Goal: Task Accomplishment & Management: Use online tool/utility

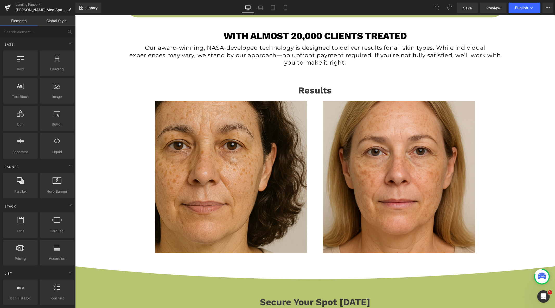
scroll to position [318, 0]
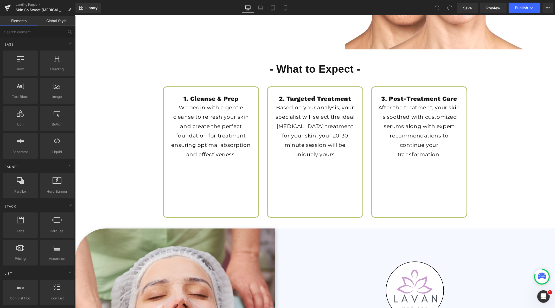
scroll to position [1098, 0]
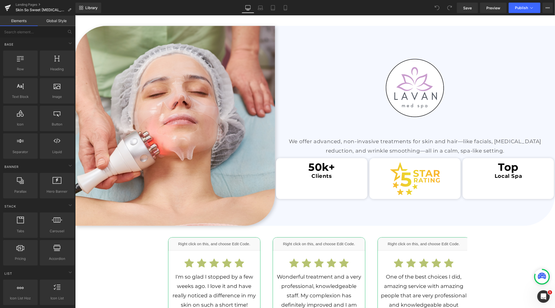
click at [407, 85] on div "Image" at bounding box center [415, 87] width 280 height 98
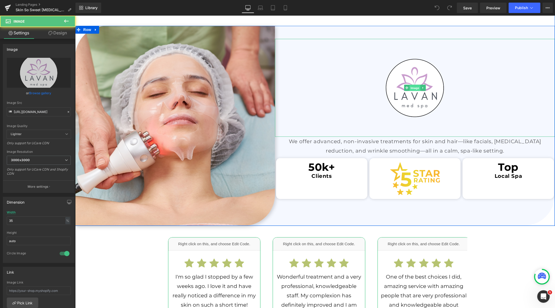
click at [410, 87] on span "Image" at bounding box center [414, 87] width 11 height 6
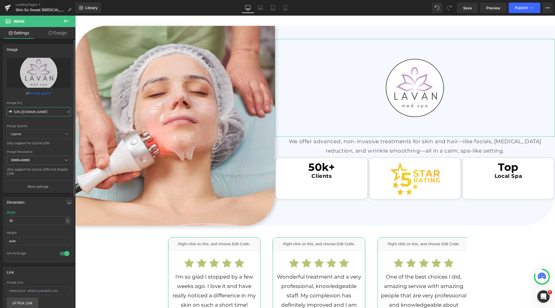
click at [35, 110] on input "https://cdn.shopify.com/s/files/1/0570/4895/7112/files/lacan_medspa_logo_3000x3…" at bounding box center [39, 111] width 64 height 9
paste input "SkinSoSweet_logo_4_3000x3000.png?v=1721400610"
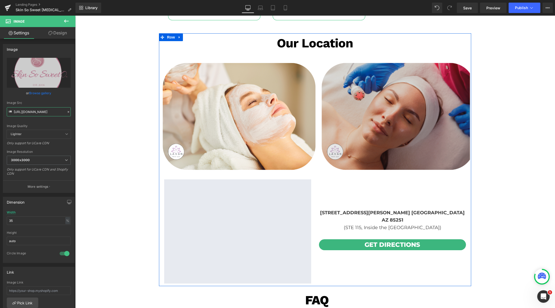
scroll to position [1473, 0]
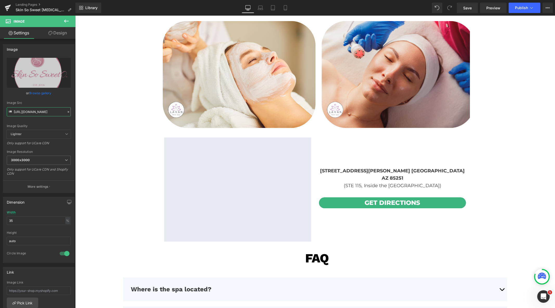
type input "https://cdn.shopify.com/s/files/1/0570/4895/7112/files/SkinSoSweet_logo_4_3000x…"
click at [260, 6] on icon at bounding box center [260, 7] width 4 height 2
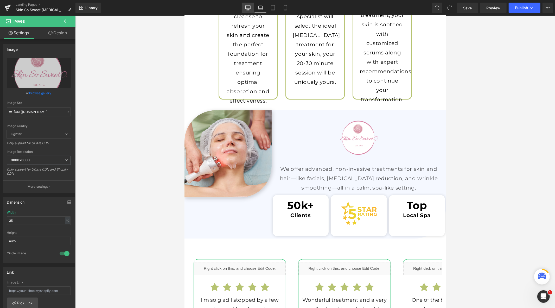
click at [248, 7] on icon at bounding box center [247, 7] width 5 height 5
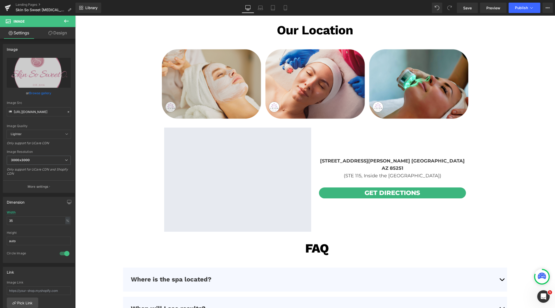
scroll to position [1397, 0]
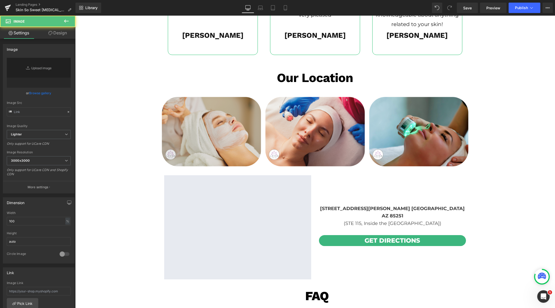
click at [205, 123] on img at bounding box center [211, 130] width 102 height 71
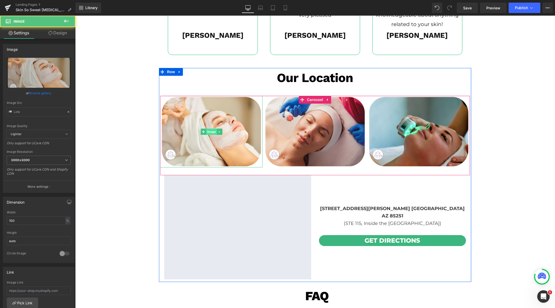
click at [206, 130] on span "Image" at bounding box center [211, 131] width 11 height 6
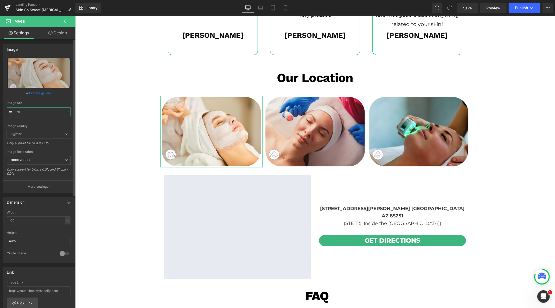
click at [36, 115] on input "text" at bounding box center [39, 111] width 64 height 9
paste input "SSS_3000x3000.png?v=1741837350"
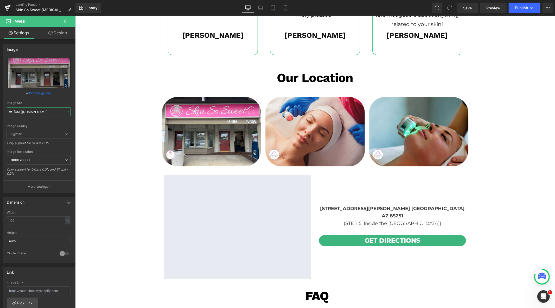
type input "https://cdn.shopify.com/s/files/1/0570/4895/7112/files/SSS_3000x3000.png?v=1741…"
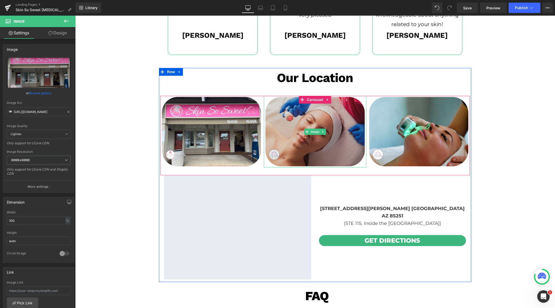
click at [313, 134] on img at bounding box center [314, 130] width 102 height 71
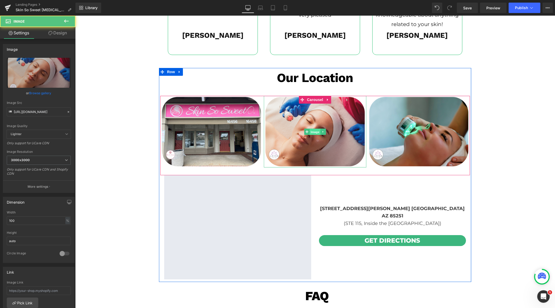
click at [313, 131] on span "Image" at bounding box center [314, 131] width 11 height 6
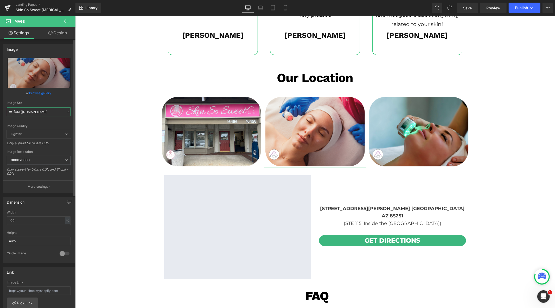
click at [42, 110] on input "https://cdn.shopify.com/s/files/1/0570/4895/7112/files/lavannewtemp_2_3000x3000…" at bounding box center [39, 111] width 64 height 9
paste input "SSS_2_3000x3000.png?v=1741837350"
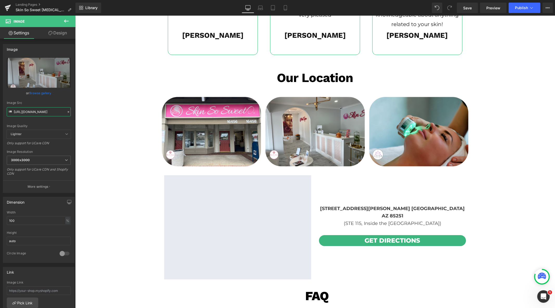
type input "https://cdn.shopify.com/s/files/1/0570/4895/7112/files/SSS_2_3000x3000.png?v=17…"
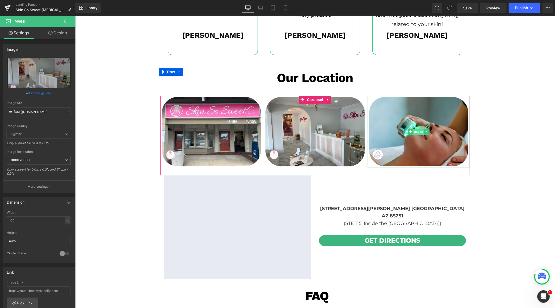
click at [415, 131] on span "Image" at bounding box center [418, 131] width 11 height 6
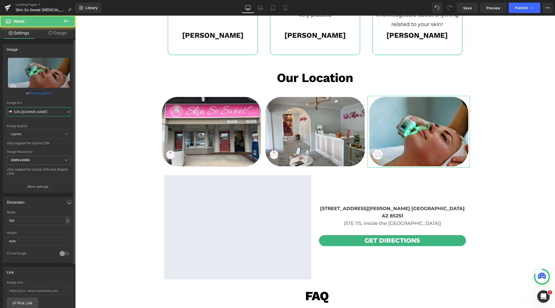
click at [48, 112] on input "https://cdn.shopify.com/s/files/1/0570/4895/7112/files/lavannewtemp_3_3000x3000…" at bounding box center [39, 111] width 64 height 9
paste input "SSS_3_3000x3000.png?v=174183735"
type input "[URL][DOMAIN_NAME]"
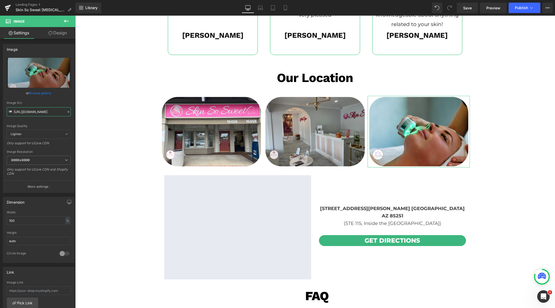
scroll to position [0, 90]
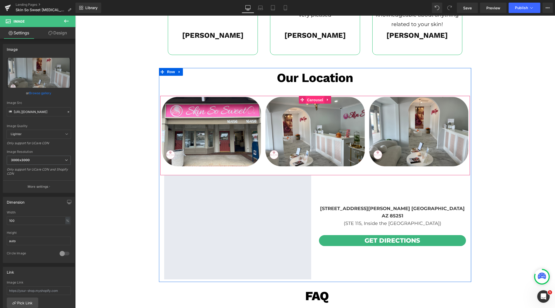
click at [308, 99] on span "Carousel" at bounding box center [314, 100] width 19 height 8
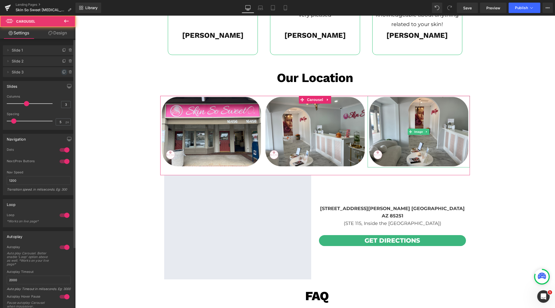
click at [62, 71] on icon at bounding box center [64, 72] width 4 height 4
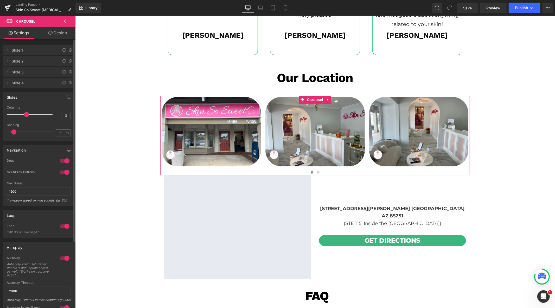
drag, startPoint x: 62, startPoint y: 82, endPoint x: 63, endPoint y: 88, distance: 6.3
click at [62, 82] on icon at bounding box center [64, 83] width 4 height 4
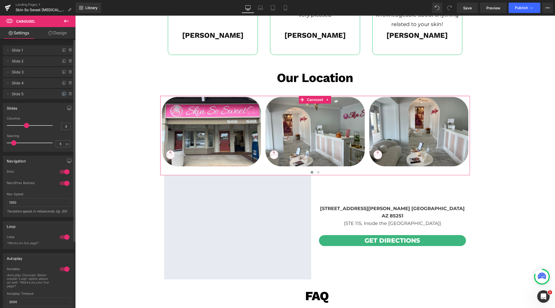
click at [62, 93] on icon at bounding box center [64, 94] width 4 height 4
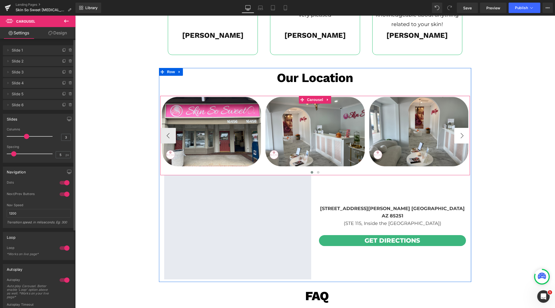
click at [463, 135] on button "›" at bounding box center [462, 135] width 16 height 16
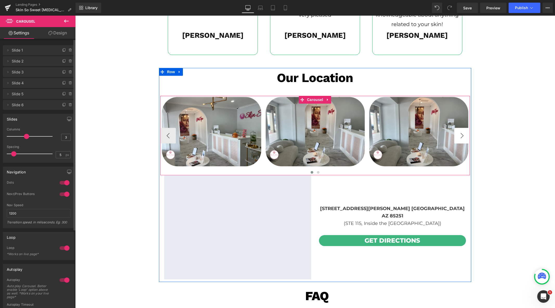
click at [463, 135] on button "›" at bounding box center [462, 135] width 16 height 16
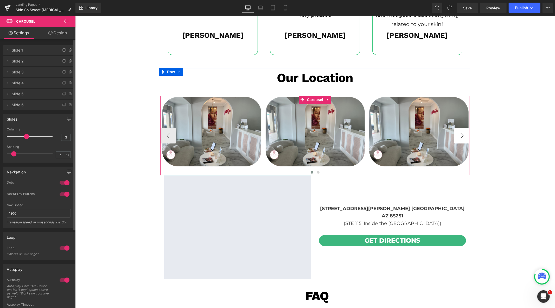
click at [463, 135] on button "›" at bounding box center [462, 135] width 16 height 16
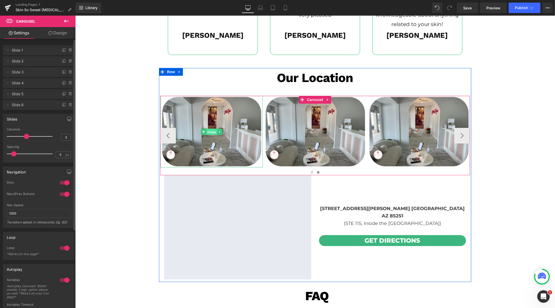
click at [209, 129] on span "Image" at bounding box center [211, 131] width 11 height 6
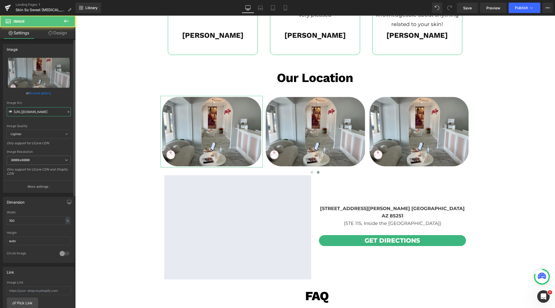
click at [30, 111] on input "https://cdn.shopify.com/s/files/1/0570/4895/7112/files/SSS_3_3000x3000.png?v=17…" at bounding box center [39, 111] width 64 height 9
paste input "4"
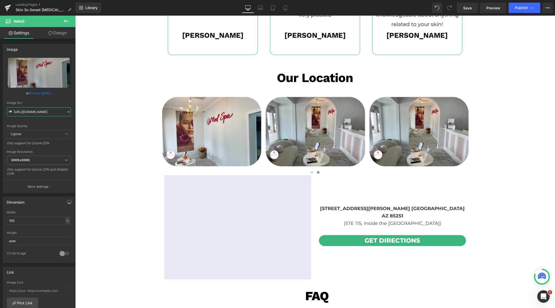
type input "https://cdn.shopify.com/s/files/1/0570/4895/7112/files/SSS_4_3000x3000.png?v=17…"
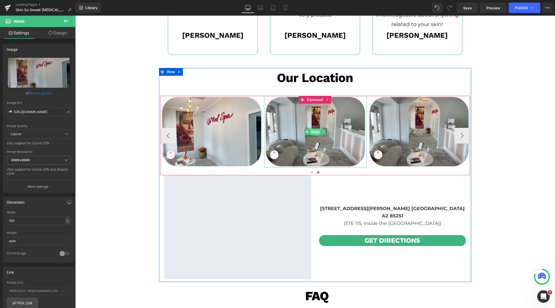
click at [314, 128] on span "Image" at bounding box center [314, 131] width 11 height 6
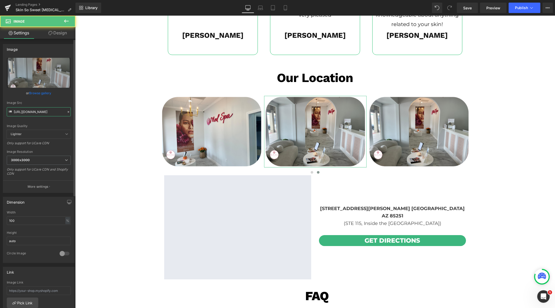
click at [42, 113] on input "https://cdn.shopify.com/s/files/1/0570/4895/7112/files/SSS_3_3000x3000.png?v=17…" at bounding box center [39, 111] width 64 height 9
paste input "5"
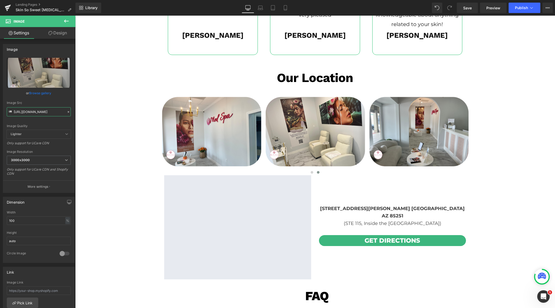
type input "https://cdn.shopify.com/s/files/1/0570/4895/7112/files/SSS_5_3000x3000.png?v=17…"
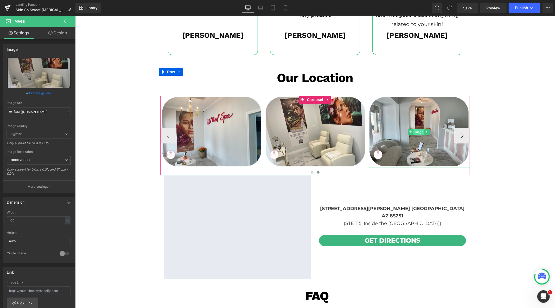
click at [415, 130] on span "Image" at bounding box center [418, 131] width 11 height 6
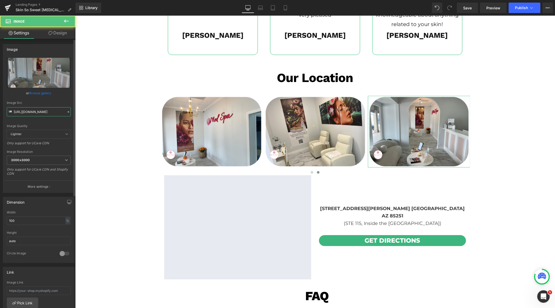
click at [49, 111] on input "https://cdn.shopify.com/s/files/1/0570/4895/7112/files/SSS_3_3000x3000.png?v=17…" at bounding box center [39, 111] width 64 height 9
paste input "6"
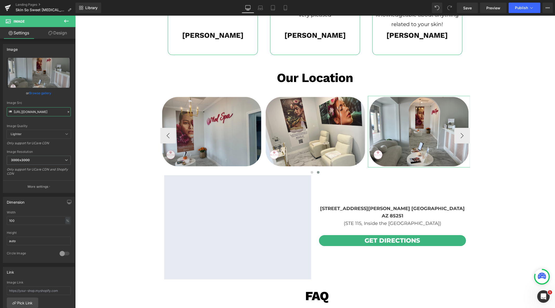
scroll to position [0, 90]
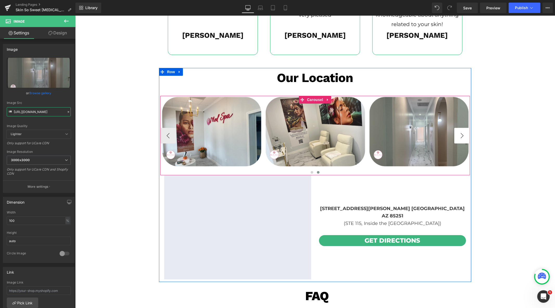
type input "https://cdn.shopify.com/s/files/1/0570/4895/7112/files/SSS_6_3000x3000.png?v=17…"
click at [457, 136] on button "›" at bounding box center [462, 135] width 16 height 16
click at [309, 98] on span "Carousel" at bounding box center [314, 100] width 19 height 8
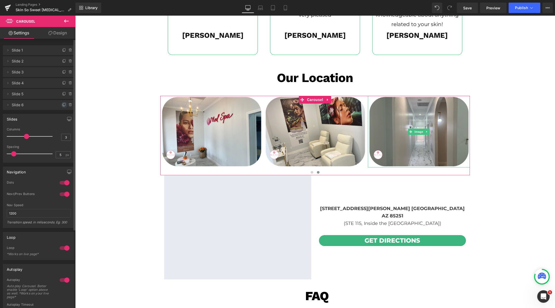
click at [63, 105] on icon at bounding box center [64, 105] width 2 height 2
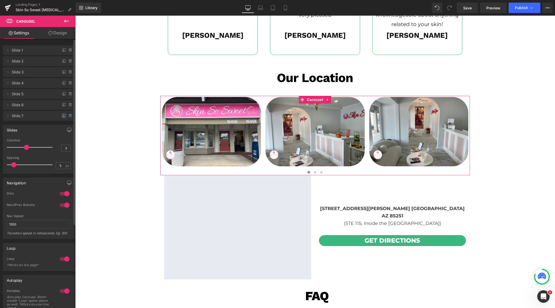
click at [62, 116] on icon at bounding box center [64, 116] width 4 height 4
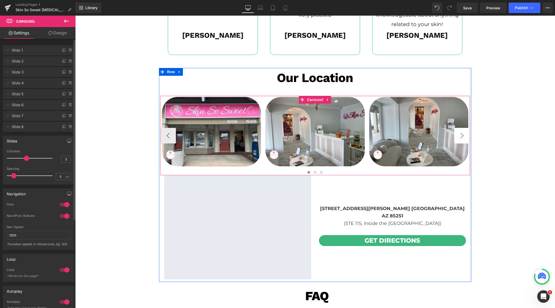
click at [460, 134] on button "›" at bounding box center [462, 135] width 16 height 16
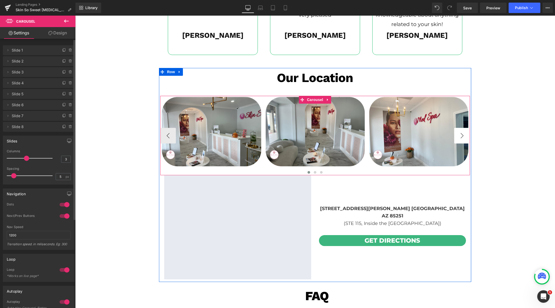
click at [460, 134] on button "›" at bounding box center [462, 135] width 16 height 16
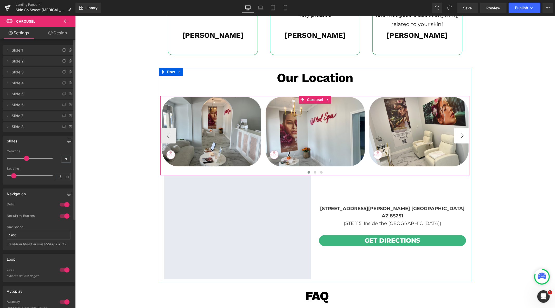
click at [460, 134] on button "›" at bounding box center [462, 135] width 16 height 16
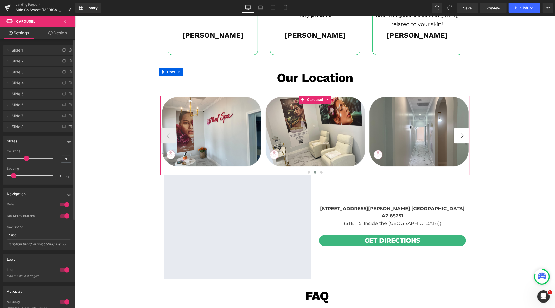
click at [460, 134] on button "›" at bounding box center [462, 135] width 16 height 16
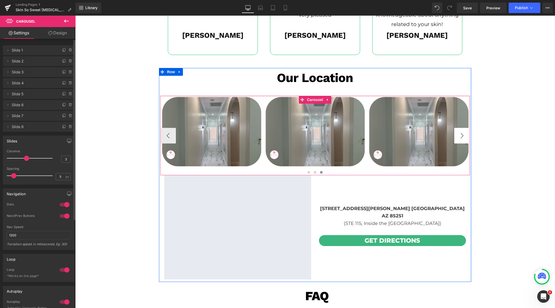
click at [460, 134] on button "›" at bounding box center [462, 135] width 16 height 16
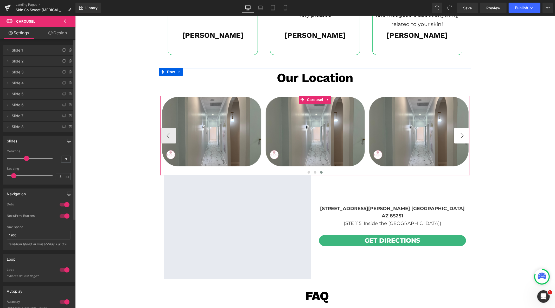
click at [460, 134] on button "›" at bounding box center [462, 135] width 16 height 16
click at [313, 131] on span "Image" at bounding box center [314, 131] width 11 height 6
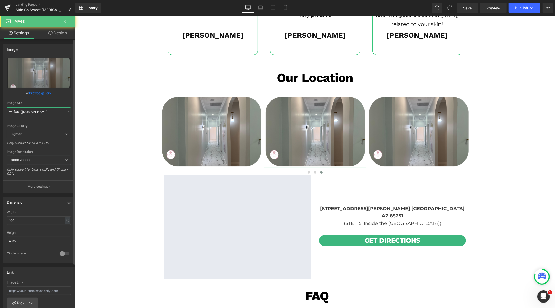
click at [40, 113] on input "https://cdn.shopify.com/s/files/1/0570/4895/7112/files/SSS_6_3000x3000.png?v=17…" at bounding box center [39, 111] width 64 height 9
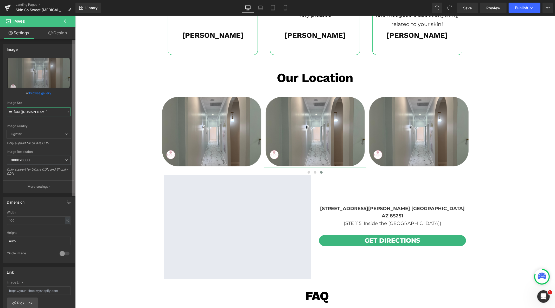
type input "https://cdn.shopify.com/s/files/1/0570/4895/7112/files/SSS_7_3000x3000.png?v=17…"
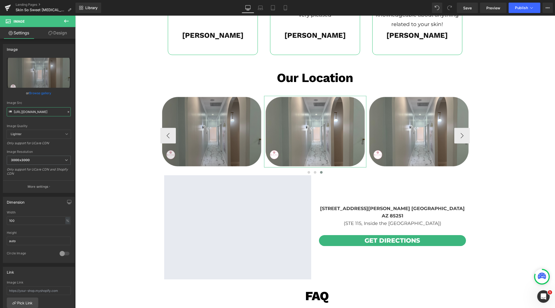
scroll to position [0, 90]
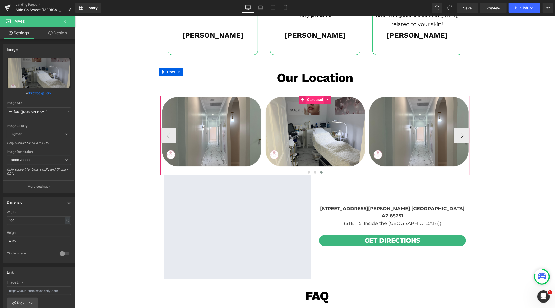
click at [309, 99] on span "Carousel" at bounding box center [314, 99] width 19 height 8
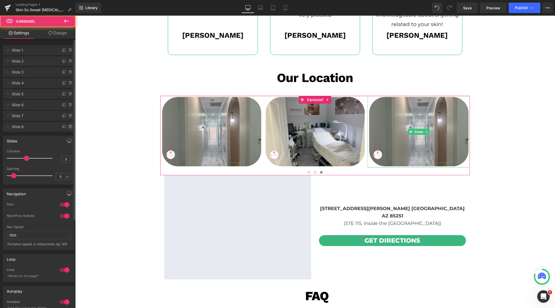
click at [70, 127] on icon at bounding box center [70, 127] width 4 height 4
click at [70, 127] on button "Delete" at bounding box center [65, 126] width 16 height 7
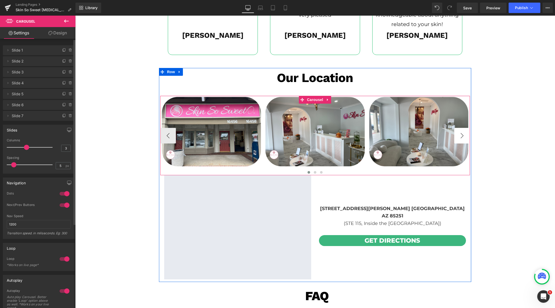
click at [458, 136] on button "›" at bounding box center [462, 135] width 16 height 16
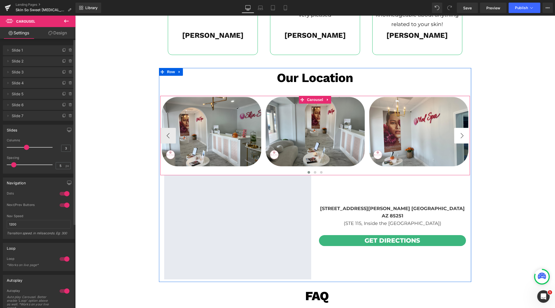
click at [458, 137] on button "›" at bounding box center [462, 135] width 16 height 16
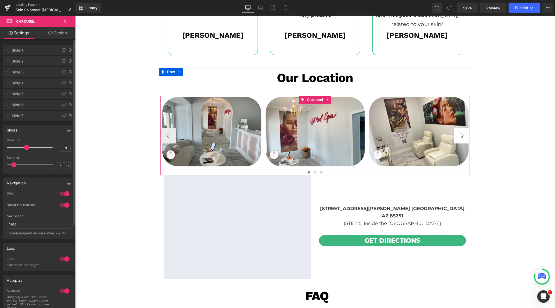
click at [458, 137] on button "›" at bounding box center [462, 135] width 16 height 16
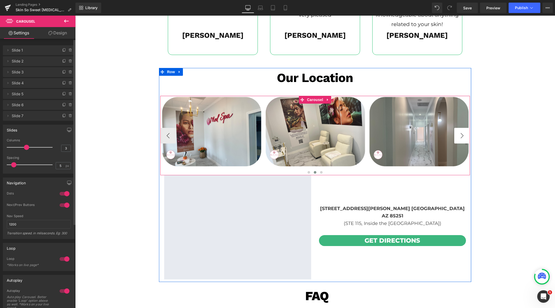
click at [458, 137] on button "›" at bounding box center [462, 135] width 16 height 16
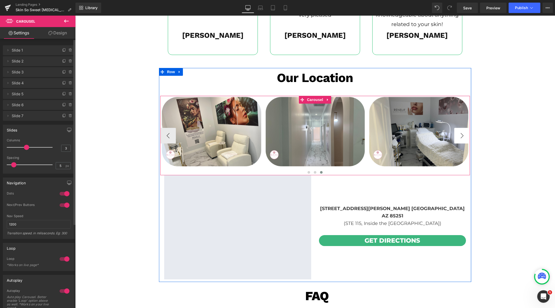
click at [458, 137] on button "›" at bounding box center [462, 135] width 16 height 16
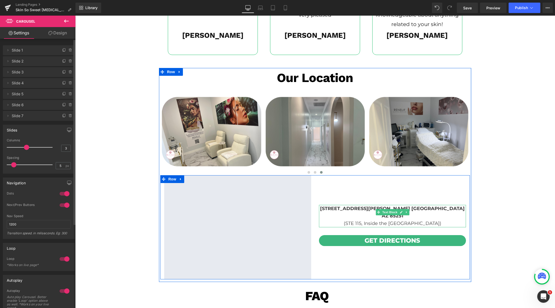
click at [352, 209] on b "3301 N. Miller Rd. Scottsdale AZ 85251" at bounding box center [392, 211] width 145 height 13
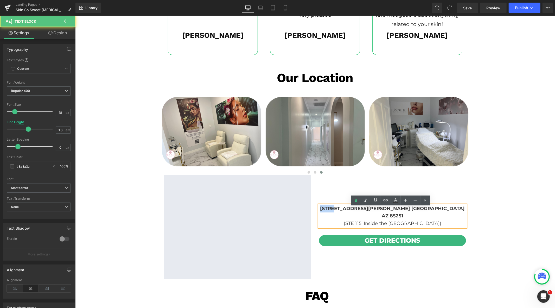
click at [352, 209] on b "3301 N. Miller Rd. Scottsdale AZ 85251" at bounding box center [392, 211] width 145 height 13
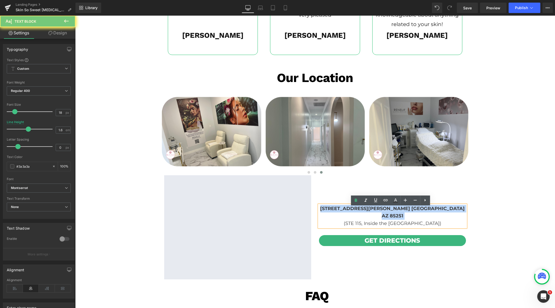
click at [352, 209] on b "3301 N. Miller Rd. Scottsdale AZ 85251" at bounding box center [392, 211] width 145 height 13
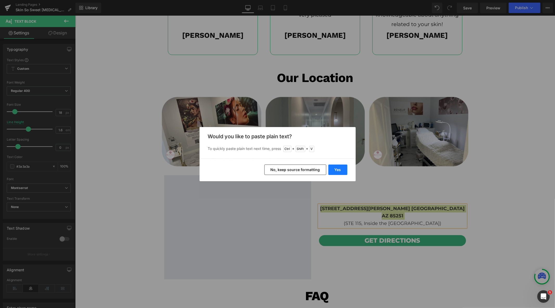
click at [341, 171] on button "Yes" at bounding box center [337, 169] width 19 height 10
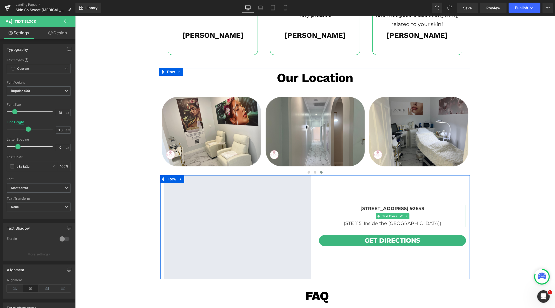
click at [348, 215] on p at bounding box center [391, 216] width 147 height 8
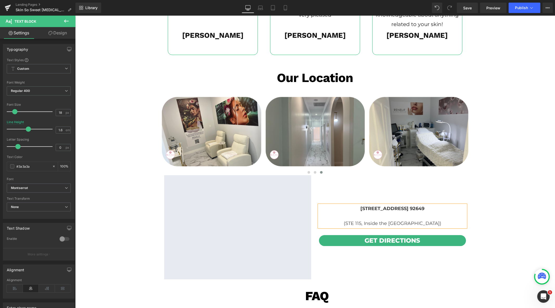
scroll to position [1400, 0]
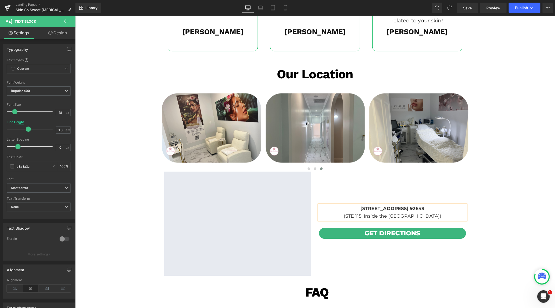
click at [343, 214] on p "(STE 115, Inside the Medical Building)" at bounding box center [391, 216] width 147 height 8
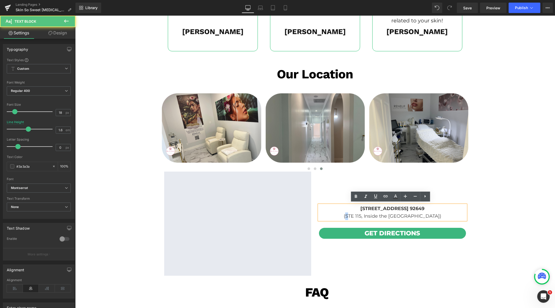
click at [343, 214] on p "(STE 115, Inside the Medical Building)" at bounding box center [391, 216] width 147 height 8
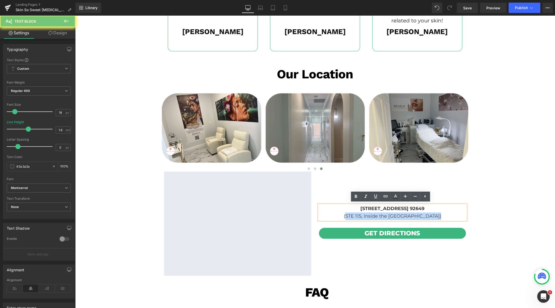
click at [343, 214] on p "(STE 115, Inside the Medical Building)" at bounding box center [391, 216] width 147 height 8
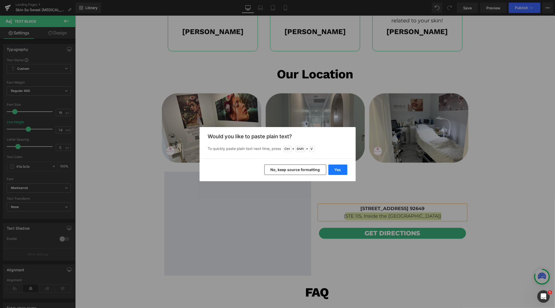
click at [333, 168] on button "Yes" at bounding box center [337, 169] width 19 height 10
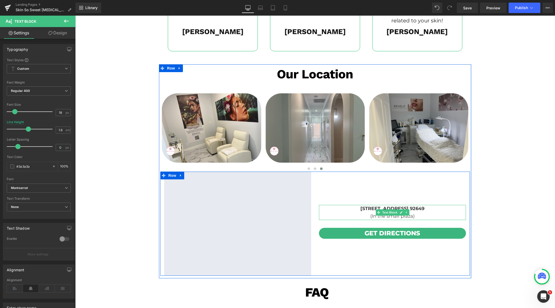
click at [360, 206] on b "[STREET_ADDRESS] 92649" at bounding box center [392, 208] width 64 height 6
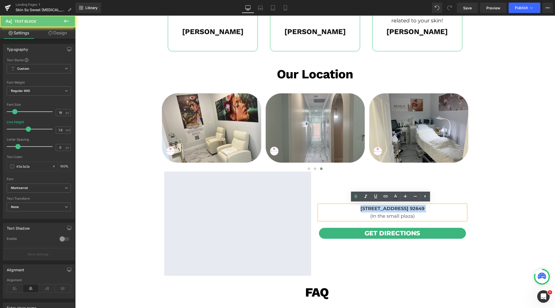
click at [360, 206] on b "[STREET_ADDRESS] 92649" at bounding box center [392, 208] width 64 height 6
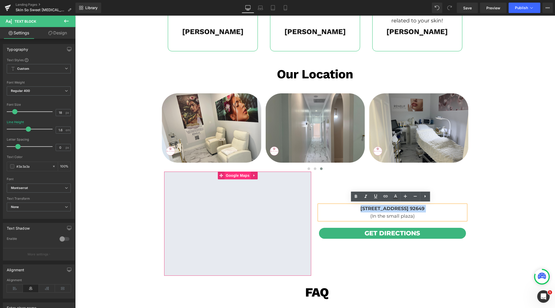
click at [237, 174] on span "Google Maps" at bounding box center [237, 175] width 26 height 8
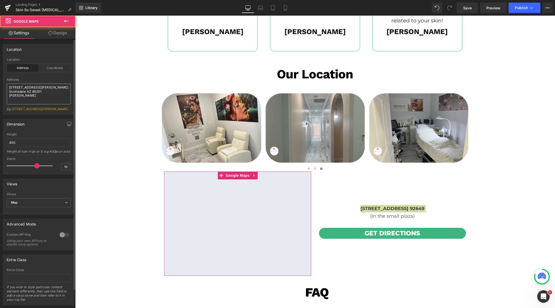
click at [48, 94] on textarea "3301 N. Miller Rd. Scottsdale AZ 85251 lavan" at bounding box center [39, 93] width 64 height 21
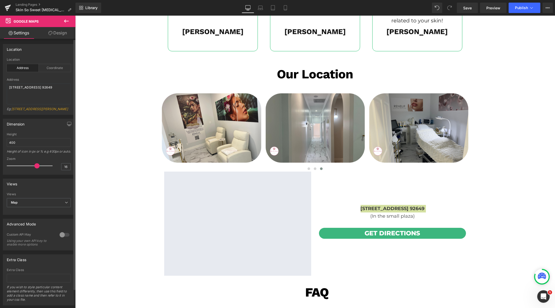
type textarea "[STREET_ADDRESS] 92649"
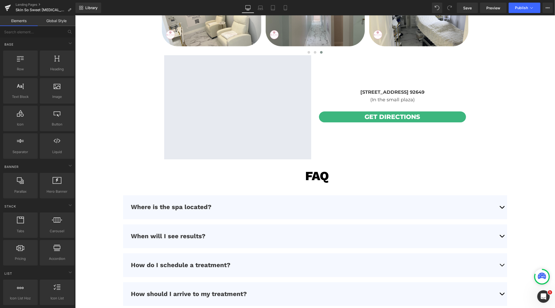
scroll to position [1545, 0]
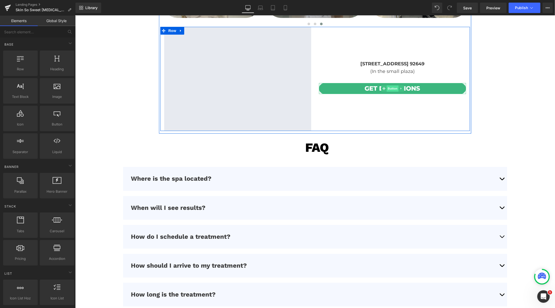
click at [390, 87] on span "Button" at bounding box center [392, 88] width 12 height 6
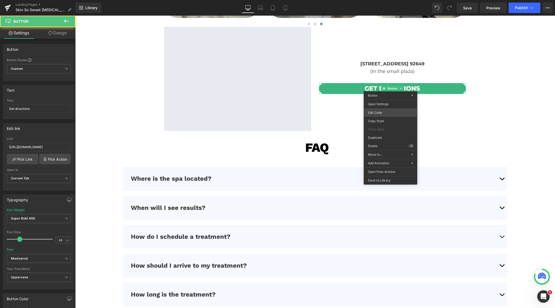
click at [378, 0] on div "Button You are previewing how the will restyle your page. You can not edit Elem…" at bounding box center [277, 0] width 555 height 0
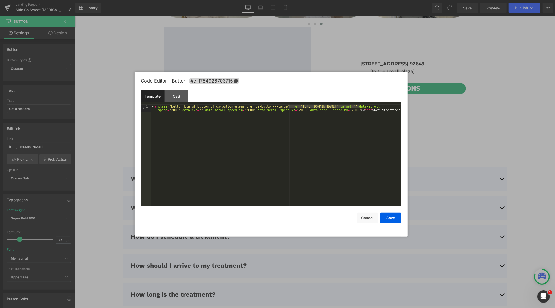
drag, startPoint x: 360, startPoint y: 107, endPoint x: 290, endPoint y: 105, distance: 69.9
click at [290, 105] on div "< a class = "button btn gf_button gf_gs-button-element gf_gs-button---large" hr…" at bounding box center [276, 163] width 250 height 116
click at [395, 218] on button "Save" at bounding box center [390, 217] width 21 height 10
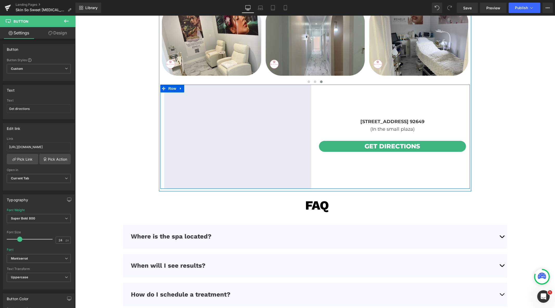
scroll to position [1574, 0]
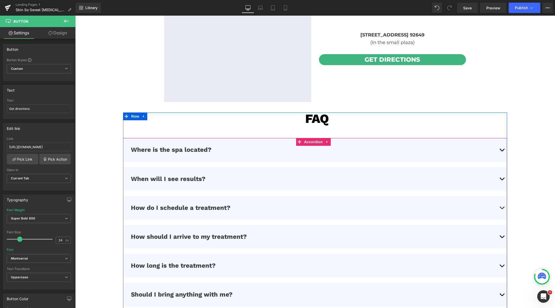
click at [496, 150] on button "button" at bounding box center [501, 150] width 10 height 24
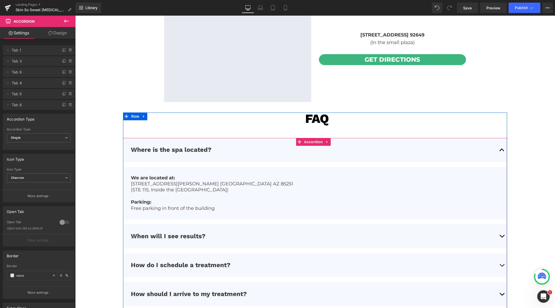
click at [194, 199] on p "Parking:" at bounding box center [315, 202] width 368 height 6
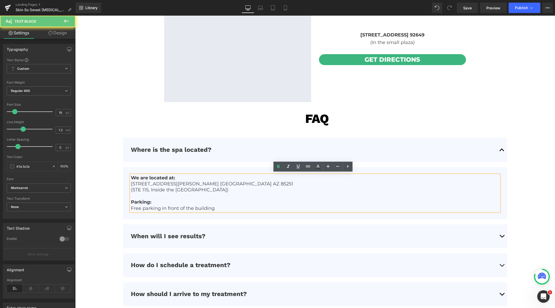
click at [194, 191] on p "(STE 115, Inside the Medical Building)" at bounding box center [315, 189] width 368 height 6
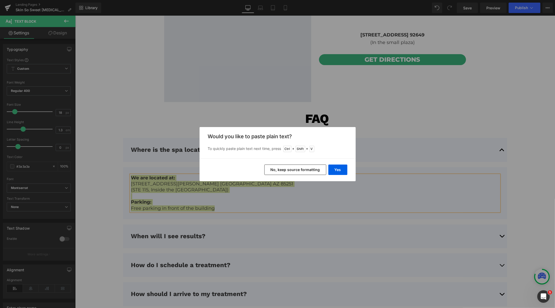
click at [292, 167] on button "No, keep source formatting" at bounding box center [295, 169] width 62 height 10
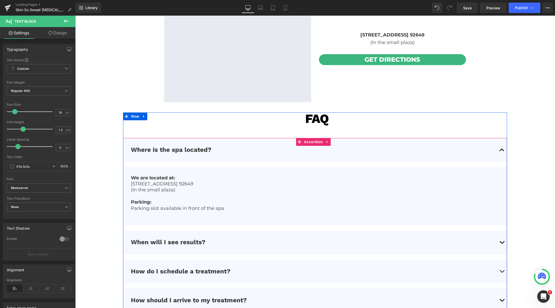
scroll to position [1660, 0]
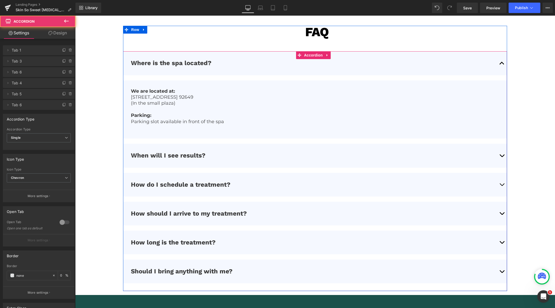
click at [496, 186] on button "button" at bounding box center [501, 184] width 10 height 24
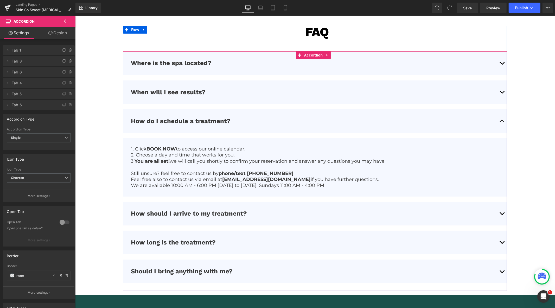
click at [343, 184] on p "We are available 10:00 AM - 6:00 PM Monday to Saturday, Sundays 11:00 AM - 4:00…" at bounding box center [315, 185] width 368 height 6
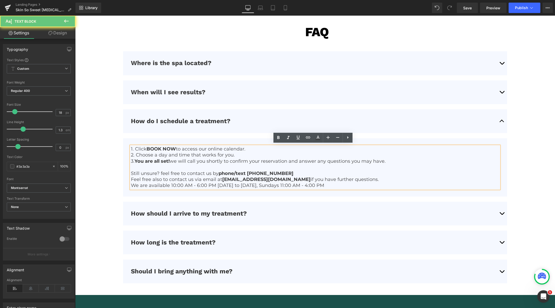
click at [343, 184] on p "We are available 10:00 AM - 6:00 PM Monday to Saturday, Sundays 11:00 AM - 4:00…" at bounding box center [315, 185] width 368 height 6
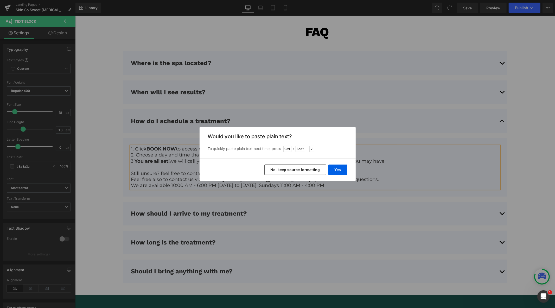
click at [281, 168] on button "No, keep source formatting" at bounding box center [295, 169] width 62 height 10
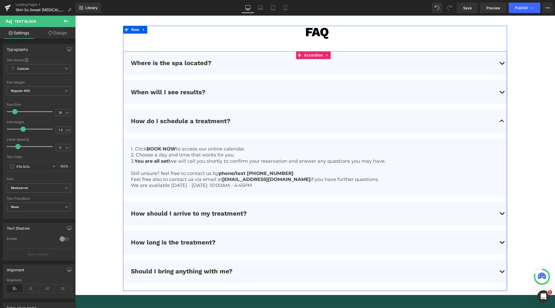
click at [496, 239] on button "button" at bounding box center [501, 242] width 10 height 24
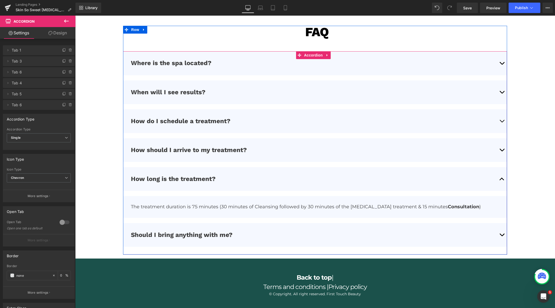
click at [494, 122] on div "How do I schedule a treatment? Text Block" at bounding box center [315, 121] width 368 height 8
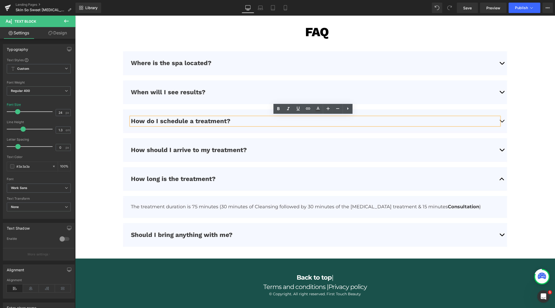
click at [501, 122] on span "button" at bounding box center [501, 122] width 0 height 0
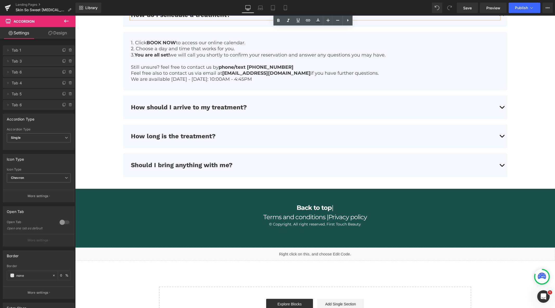
scroll to position [1793, 0]
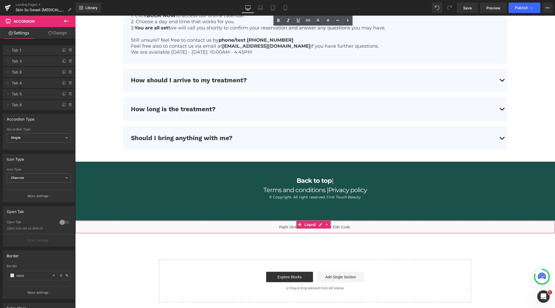
click at [321, 223] on div "Liquid" at bounding box center [314, 226] width 479 height 13
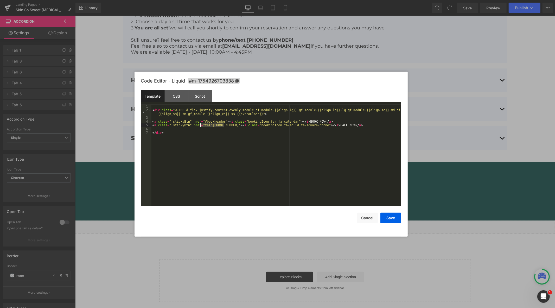
drag, startPoint x: 224, startPoint y: 126, endPoint x: 200, endPoint y: 126, distance: 23.4
click at [200, 126] on div "< div class = "w-100 d-flex justify-content-evenly module gf_module-{{align_lg}…" at bounding box center [276, 159] width 250 height 109
click at [392, 219] on button "Save" at bounding box center [390, 217] width 21 height 10
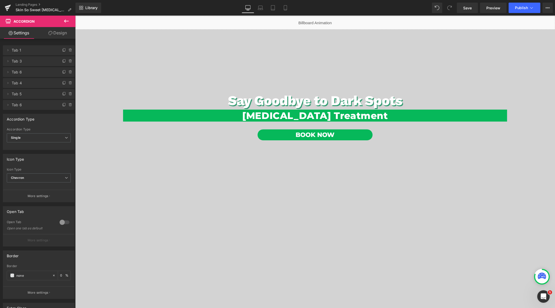
scroll to position [0, 0]
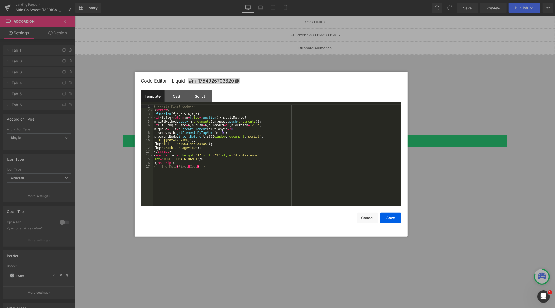
drag, startPoint x: 320, startPoint y: 32, endPoint x: 374, endPoint y: 131, distance: 112.5
click at [320, 32] on div "Liquid" at bounding box center [314, 34] width 479 height 13
click at [279, 149] on div "<!-- Meta Pixel Code --> < script > ! function ( f , b , e , v , n , t , s ) { …" at bounding box center [277, 159] width 248 height 109
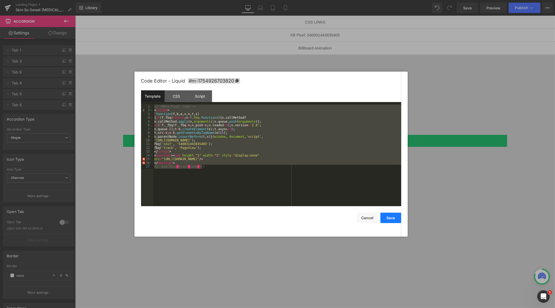
click at [394, 219] on button "Save" at bounding box center [390, 217] width 21 height 10
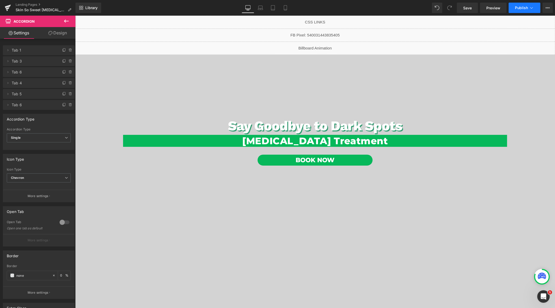
click at [515, 8] on span "Publish" at bounding box center [520, 8] width 13 height 4
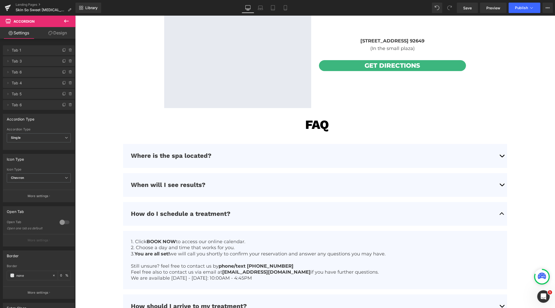
scroll to position [1618, 0]
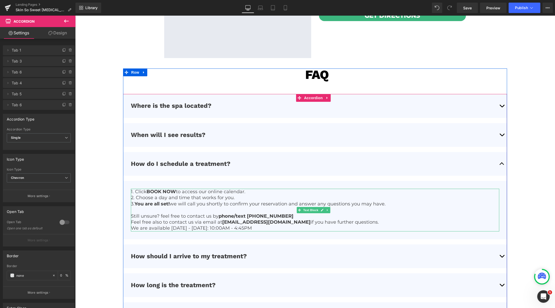
click at [289, 215] on p "Still unsure? feel free to contact us by phone/text (714) 886-6067" at bounding box center [315, 216] width 368 height 6
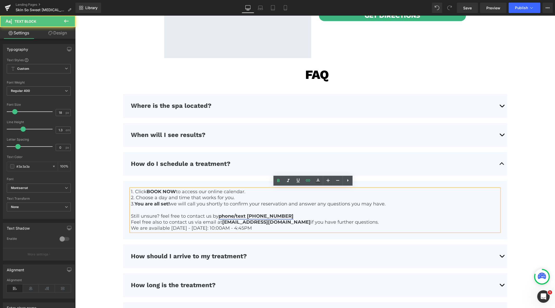
click at [272, 215] on link "phone/text [PHONE_NUMBER]" at bounding box center [255, 216] width 75 height 6
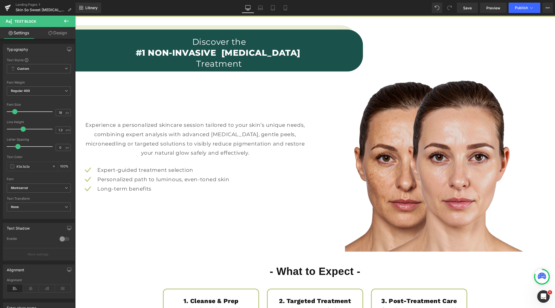
scroll to position [520, 0]
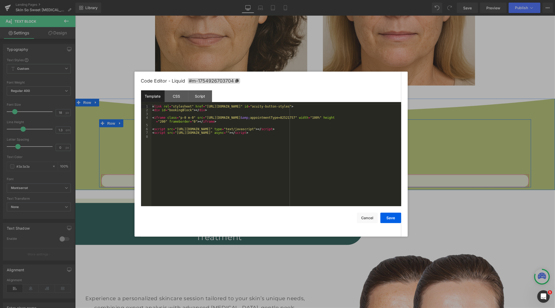
click at [322, 178] on div "Liquid" at bounding box center [314, 180] width 427 height 13
drag, startPoint x: 355, startPoint y: 118, endPoint x: 202, endPoint y: 118, distance: 152.3
click at [202, 118] on div "< link rel = "stylesheet" href = "https://embed.acuityscheduling.com/embed/butt…" at bounding box center [276, 159] width 250 height 109
click at [393, 217] on button "Save" at bounding box center [390, 217] width 21 height 10
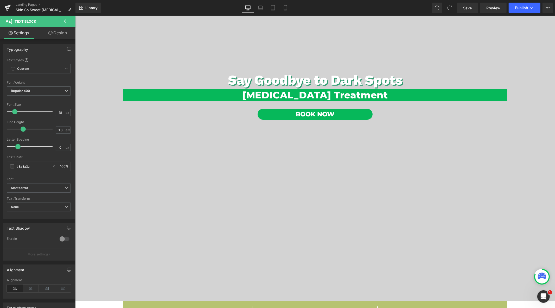
scroll to position [0, 0]
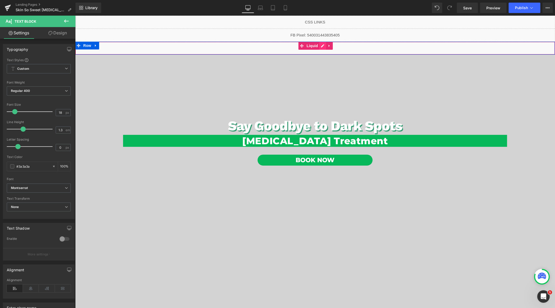
click at [320, 45] on div "Liquid" at bounding box center [314, 47] width 479 height 13
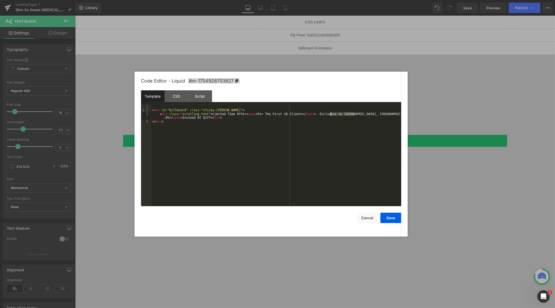
drag, startPoint x: 354, startPoint y: 115, endPoint x: 331, endPoint y: 115, distance: 22.9
click at [331, 115] on div "< div id = "billboard" class = "sticky-barOne" > < div class = "scrolling-text"…" at bounding box center [276, 159] width 250 height 109
click at [394, 218] on button "Save" at bounding box center [390, 217] width 21 height 10
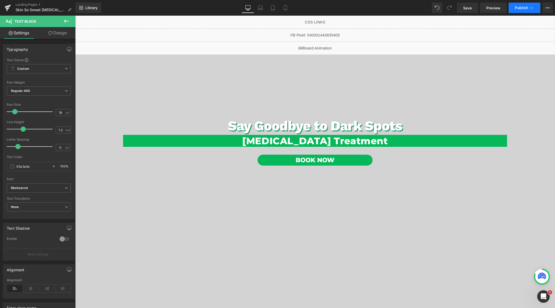
click at [520, 7] on span "Publish" at bounding box center [520, 8] width 13 height 4
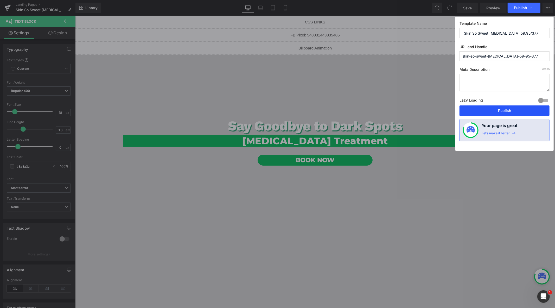
click at [496, 110] on button "Publish" at bounding box center [504, 110] width 90 height 10
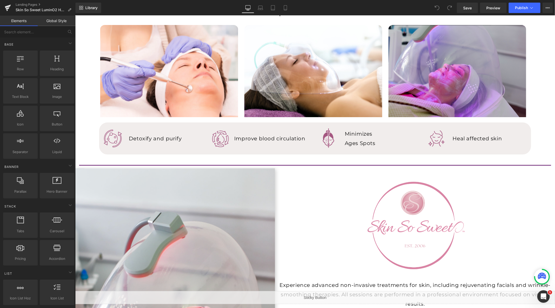
scroll to position [1040, 0]
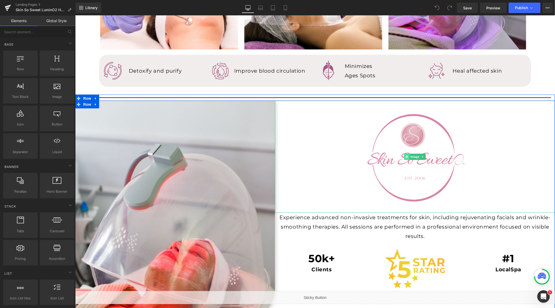
click at [405, 155] on icon at bounding box center [406, 156] width 3 height 3
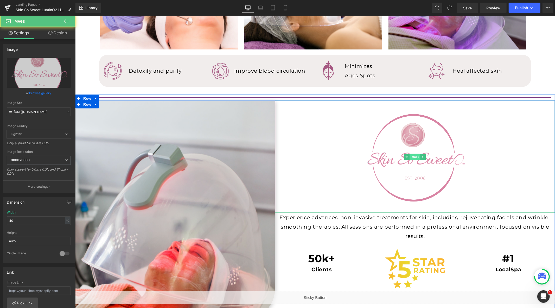
click at [410, 156] on span "Image" at bounding box center [414, 156] width 11 height 6
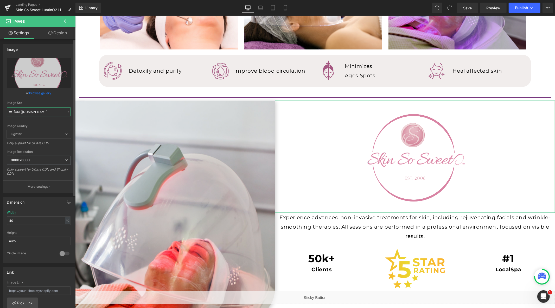
drag, startPoint x: 40, startPoint y: 112, endPoint x: 44, endPoint y: 113, distance: 4.6
click at [40, 111] on input "https://cdn.shopify.com/s/files/1/0570/4895/7112/files/SkinSoSweet_logo_4_3000x…" at bounding box center [39, 111] width 64 height 9
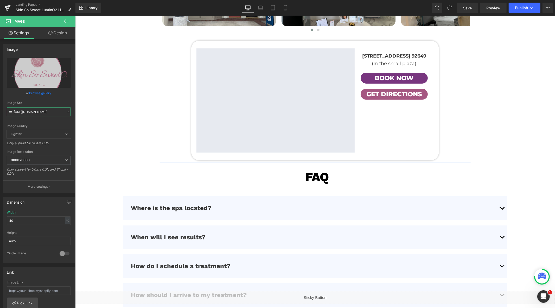
scroll to position [1646, 0]
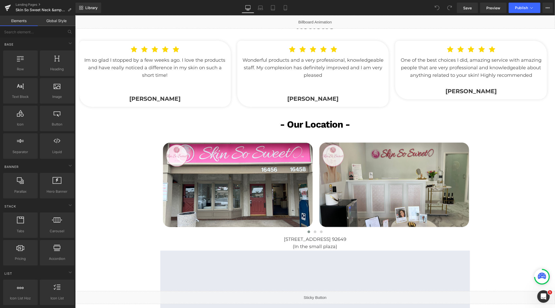
scroll to position [924, 0]
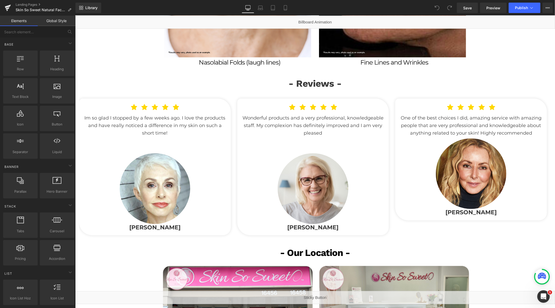
scroll to position [982, 0]
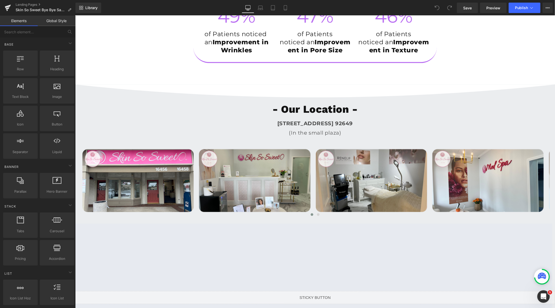
scroll to position [1444, 0]
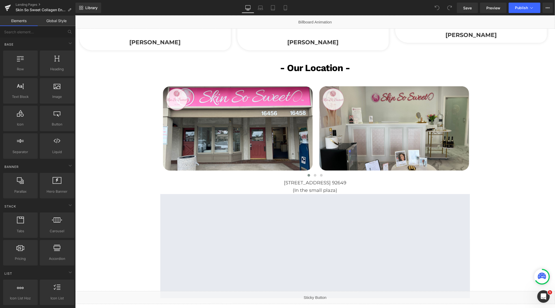
scroll to position [924, 0]
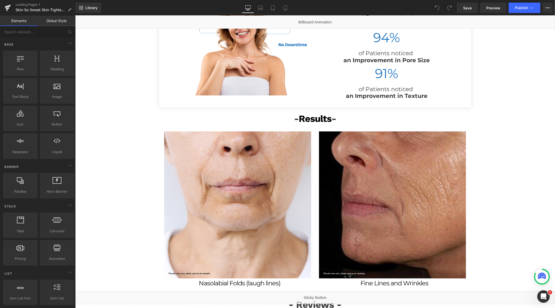
scroll to position [809, 0]
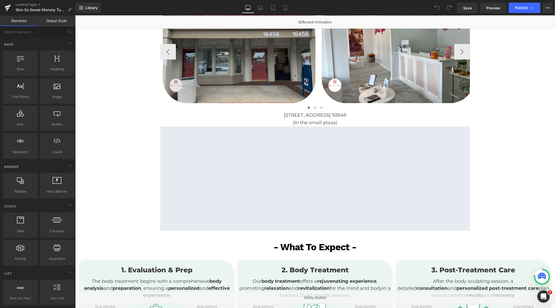
scroll to position [289, 0]
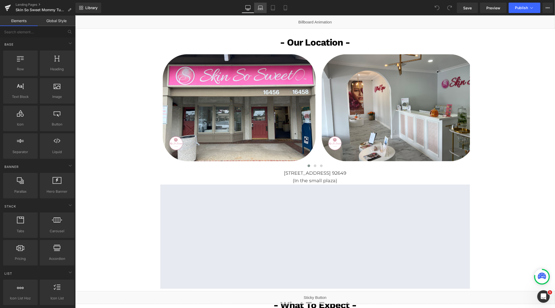
click at [256, 10] on link "Laptop" at bounding box center [260, 8] width 12 height 10
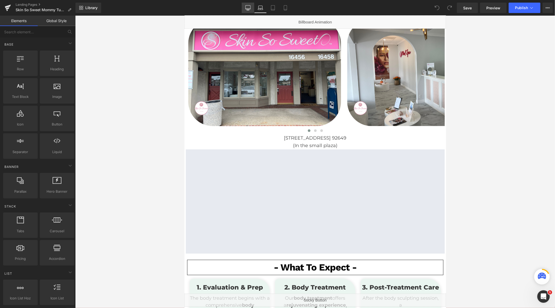
click at [247, 10] on icon at bounding box center [247, 7] width 5 height 5
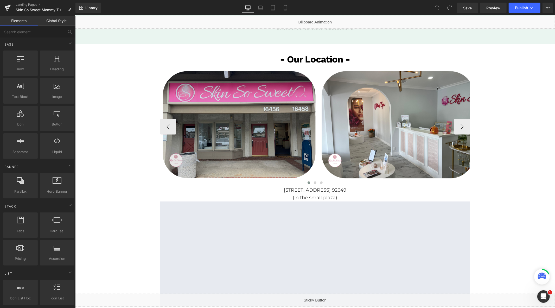
scroll to position [267, 0]
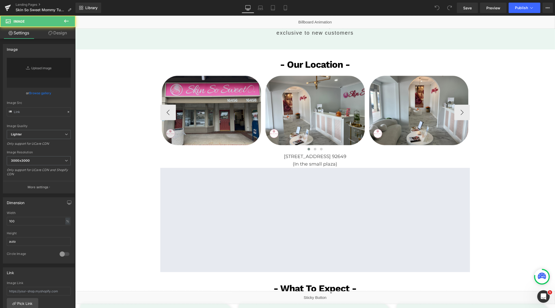
click at [212, 118] on img at bounding box center [211, 109] width 102 height 71
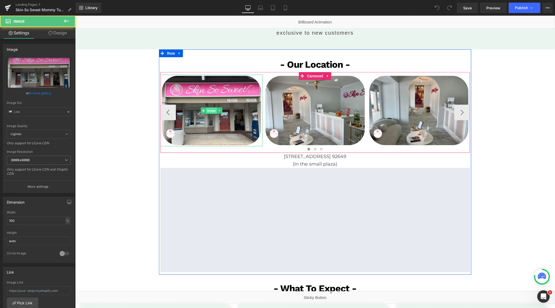
click at [207, 112] on span "Image" at bounding box center [211, 110] width 11 height 6
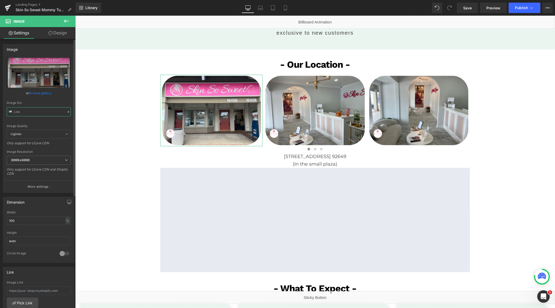
click at [34, 111] on input "text" at bounding box center [39, 111] width 64 height 9
type input "https://cdn.shopify.com/s/files/1/0570/4895/7112/files/SSS_3000x3000.png?v=1741…"
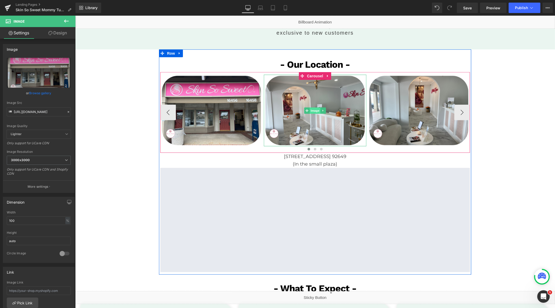
click at [311, 109] on span "Image" at bounding box center [314, 110] width 11 height 6
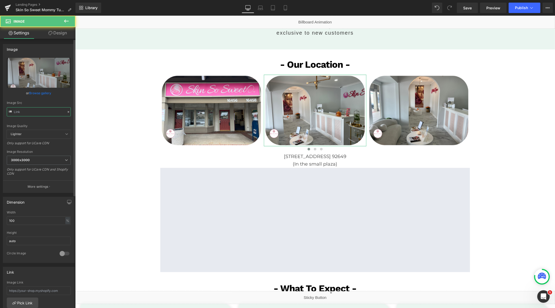
drag, startPoint x: 40, startPoint y: 115, endPoint x: 47, endPoint y: 114, distance: 7.6
click at [40, 115] on input "text" at bounding box center [39, 111] width 64 height 9
type input "https://cdn.shopify.com/s/files/1/0570/4895/7112/files/SSS_2_3000x3000.png?v=17…"
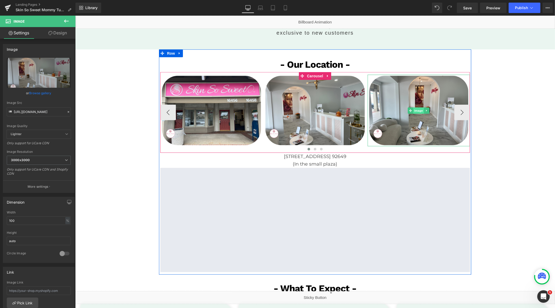
click at [418, 110] on span "Image" at bounding box center [418, 110] width 11 height 6
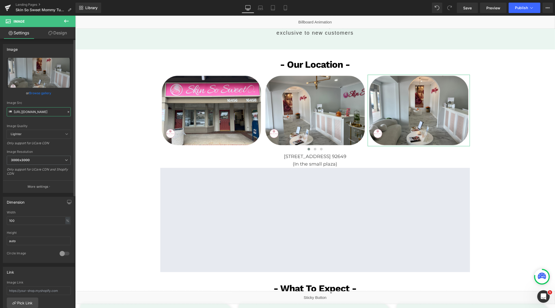
click at [30, 111] on input "https://cdn.shopify.com/s/files/1/0570/4895/7112/files/SSS_3_3000x3000.png?v=17…" at bounding box center [39, 111] width 64 height 9
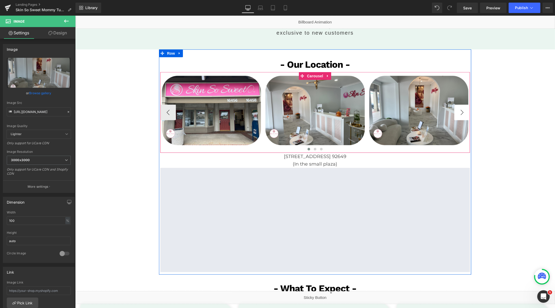
click at [458, 112] on button "›" at bounding box center [462, 112] width 16 height 16
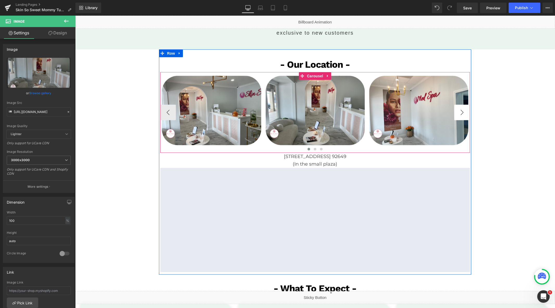
click at [458, 112] on button "›" at bounding box center [462, 112] width 16 height 16
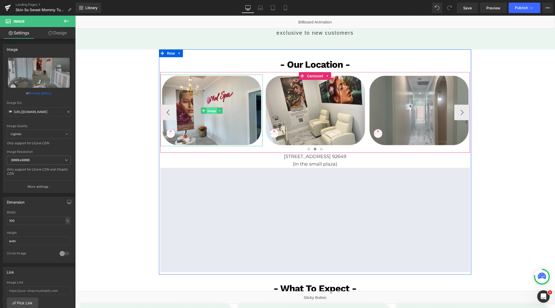
click at [207, 110] on span "Image" at bounding box center [211, 110] width 11 height 6
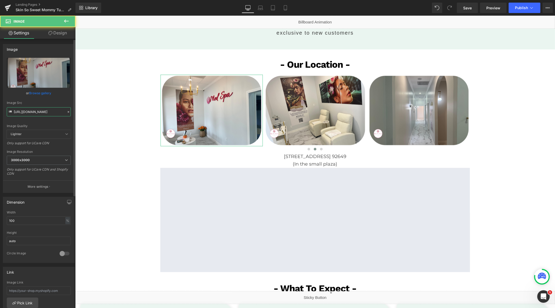
click at [35, 109] on input "https://cdn.shopify.com/s/files/1/0570/4895/7112/files/SSS_4_3000x3000.png?v=17…" at bounding box center [39, 111] width 64 height 9
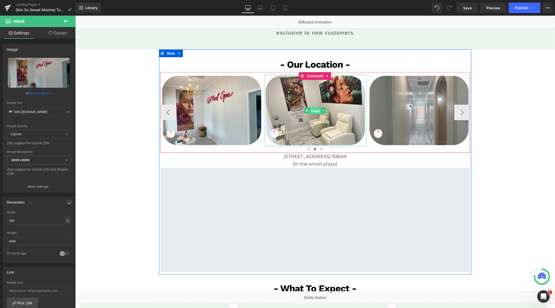
click at [315, 110] on span "Image" at bounding box center [314, 110] width 11 height 6
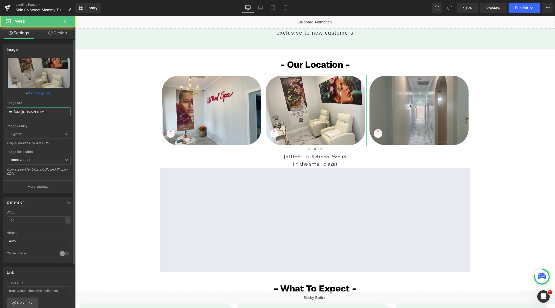
click at [50, 115] on input "https://cdn.shopify.com/s/files/1/0570/4895/7112/files/SSS_5_3000x3000.png?v=17…" at bounding box center [39, 111] width 64 height 9
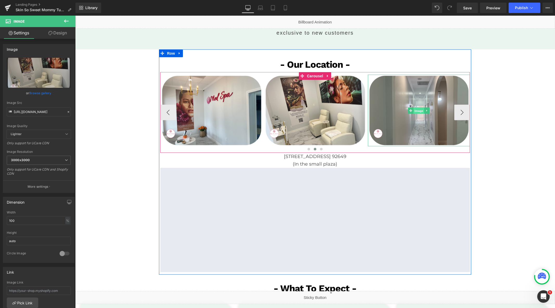
click at [416, 108] on span "Image" at bounding box center [418, 110] width 11 height 6
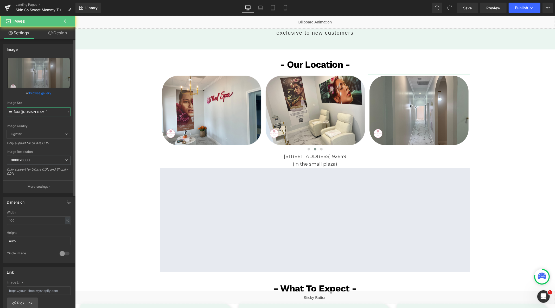
drag, startPoint x: 41, startPoint y: 114, endPoint x: 43, endPoint y: 118, distance: 3.8
click at [42, 114] on input "https://cdn.shopify.com/s/files/1/0570/4895/7112/files/SSS_6_3000x3000.png?v=17…" at bounding box center [39, 111] width 64 height 9
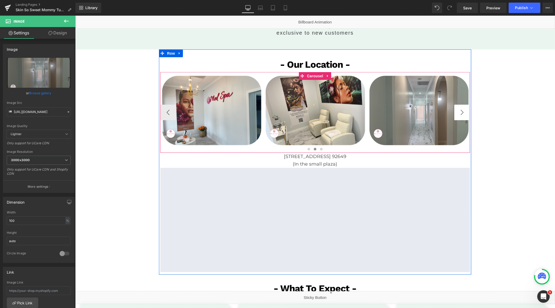
click at [456, 114] on button "›" at bounding box center [462, 112] width 16 height 16
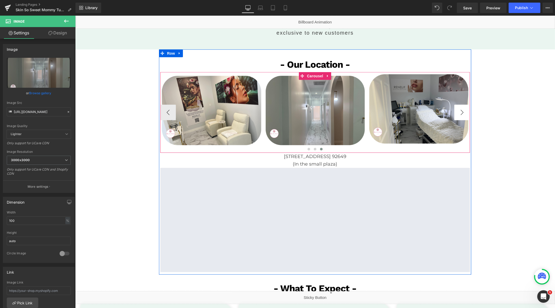
click at [456, 114] on button "›" at bounding box center [462, 112] width 16 height 16
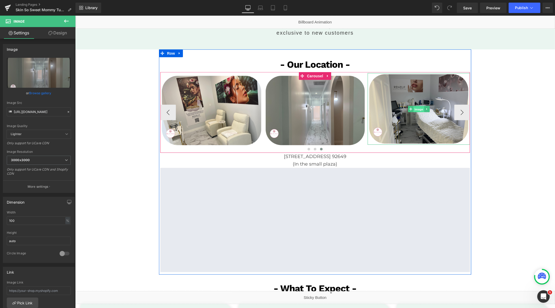
click at [414, 108] on span "Image" at bounding box center [418, 109] width 11 height 6
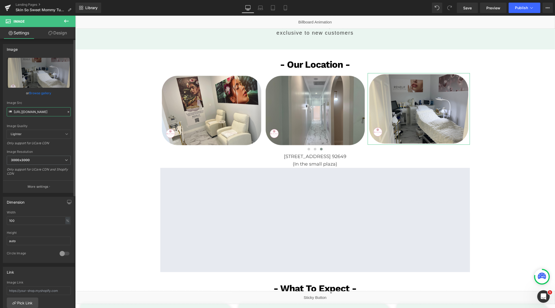
click at [53, 109] on input "https://cdn.shopify.com/s/files/1/0570/4895/7112/files/SSS_7_3000x3000.png?v=17…" at bounding box center [39, 111] width 64 height 9
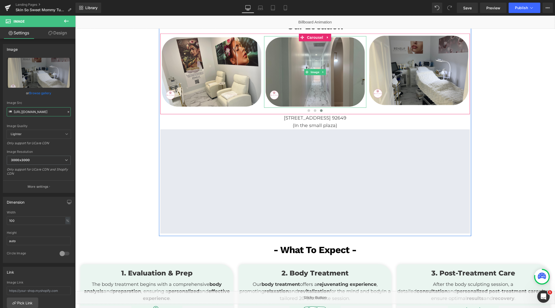
scroll to position [354, 0]
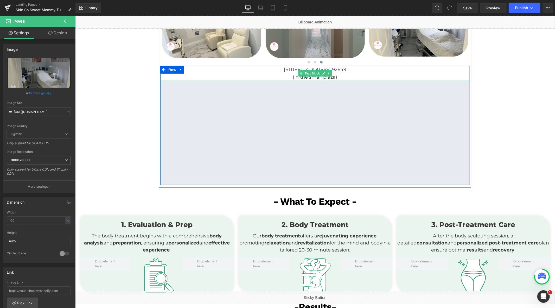
click at [370, 70] on p "[STREET_ADDRESS] 92649" at bounding box center [314, 70] width 309 height 8
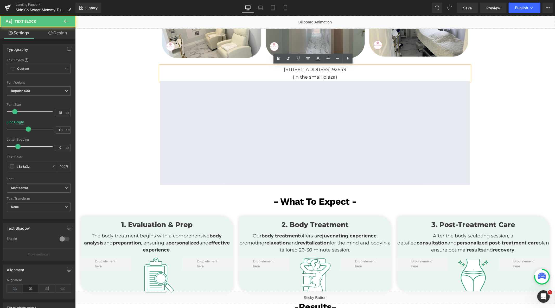
click at [370, 70] on p "[STREET_ADDRESS] 92649" at bounding box center [314, 70] width 309 height 8
copy p "[STREET_ADDRESS] 92649"
click at [332, 78] on p "(In the small plaza)" at bounding box center [314, 77] width 309 height 8
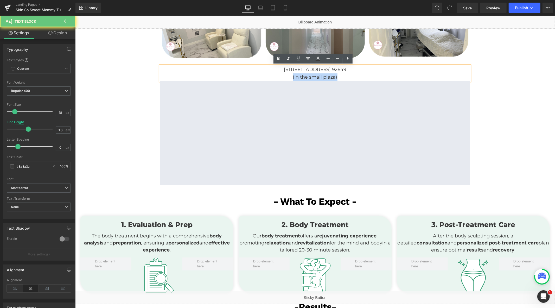
click at [332, 78] on p "(In the small plaza)" at bounding box center [314, 77] width 309 height 8
copy p "(In the small plaza)"
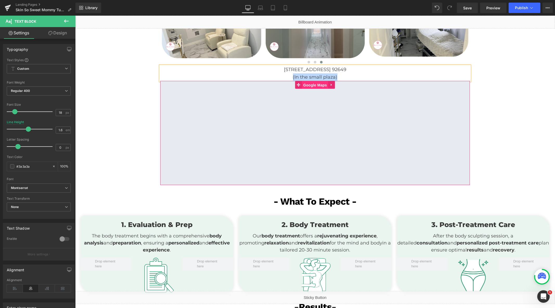
click at [308, 86] on span "Google Maps" at bounding box center [314, 85] width 26 height 8
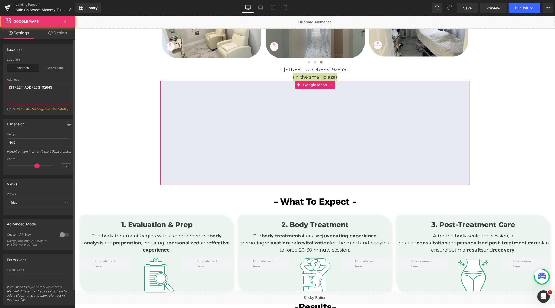
click at [53, 96] on textarea "[STREET_ADDRESS] 92649" at bounding box center [39, 93] width 64 height 21
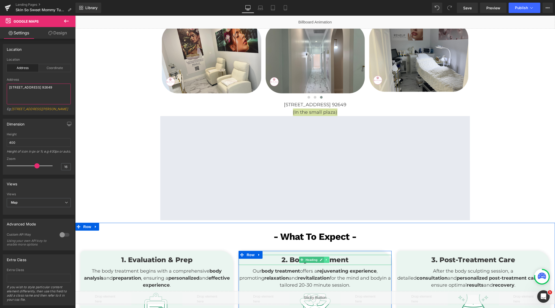
scroll to position [238, 0]
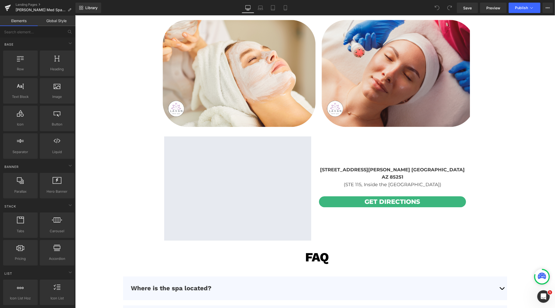
scroll to position [1531, 0]
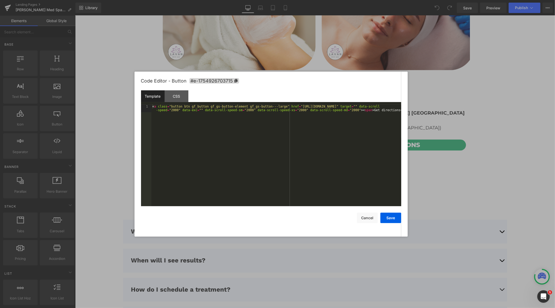
click at [379, 0] on div "You are previewing how the will restyle your page. You can not edit Elements in…" at bounding box center [277, 0] width 555 height 0
drag, startPoint x: 360, startPoint y: 107, endPoint x: 290, endPoint y: 107, distance: 69.4
click at [290, 107] on div "< a class = "button btn gf_button gf_gs-button-element gf_gs-button---large" hr…" at bounding box center [276, 163] width 250 height 116
click at [387, 218] on button "Save" at bounding box center [390, 217] width 21 height 10
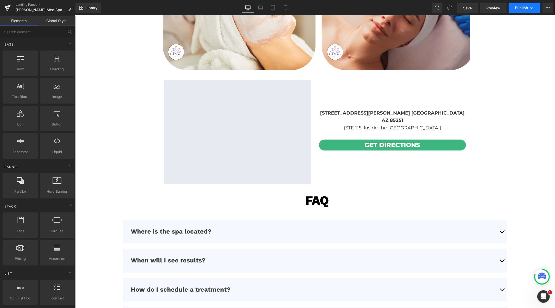
click at [523, 8] on span "Publish" at bounding box center [520, 8] width 13 height 4
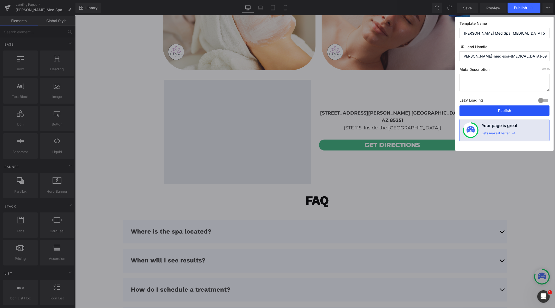
click at [502, 113] on button "Publish" at bounding box center [504, 110] width 90 height 10
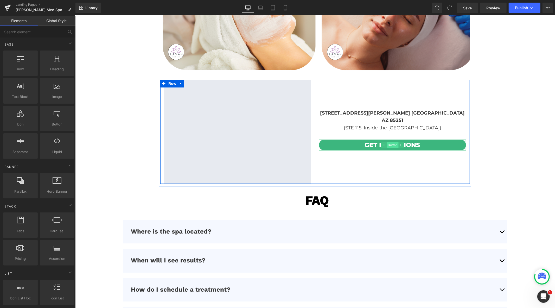
click at [392, 141] on span "Button" at bounding box center [392, 144] width 12 height 6
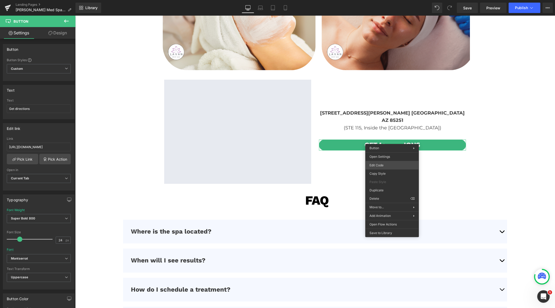
click at [384, 0] on div "Button You are previewing how the will restyle your page. You can not edit Elem…" at bounding box center [277, 0] width 555 height 0
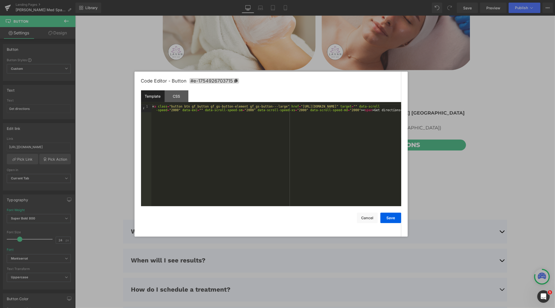
drag, startPoint x: 535, startPoint y: 40, endPoint x: 436, endPoint y: 15, distance: 101.7
click at [535, 40] on div at bounding box center [277, 154] width 555 height 308
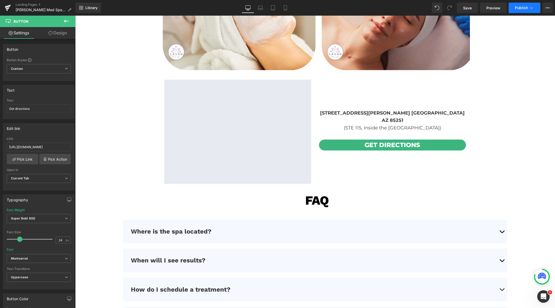
click at [515, 9] on span "Publish" at bounding box center [520, 8] width 13 height 4
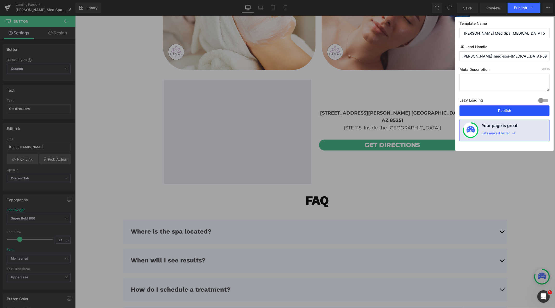
drag, startPoint x: 497, startPoint y: 111, endPoint x: 218, endPoint y: 32, distance: 289.7
click at [497, 111] on button "Publish" at bounding box center [504, 110] width 90 height 10
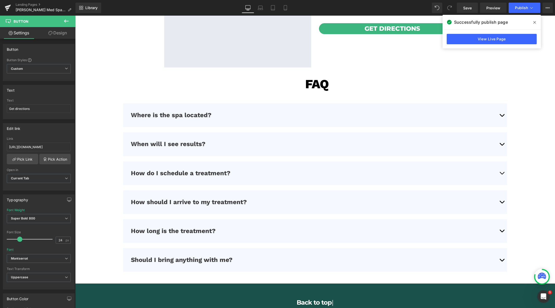
scroll to position [1675, 0]
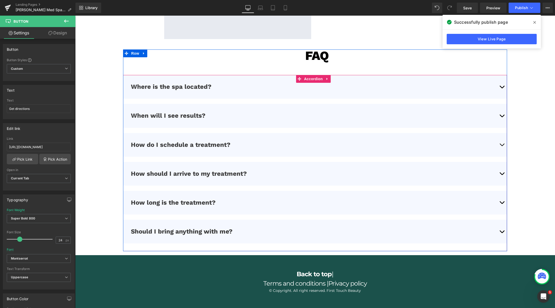
click at [501, 146] on span "button" at bounding box center [501, 146] width 0 height 0
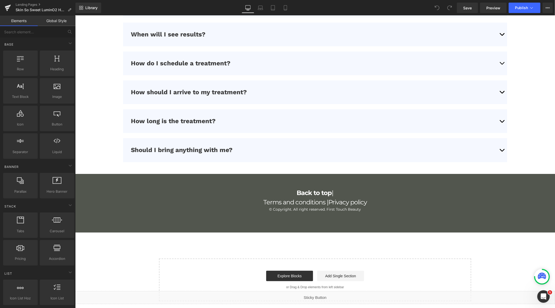
scroll to position [1820, 0]
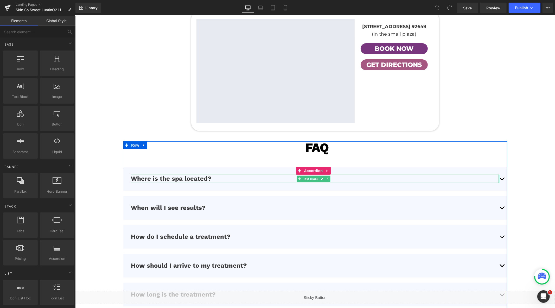
click at [501, 180] on span "button" at bounding box center [501, 180] width 0 height 0
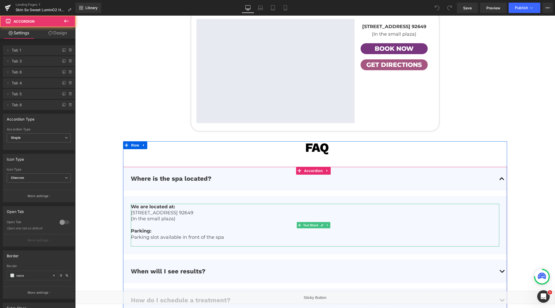
click at [177, 216] on p "(In the small plaza)" at bounding box center [315, 218] width 368 height 6
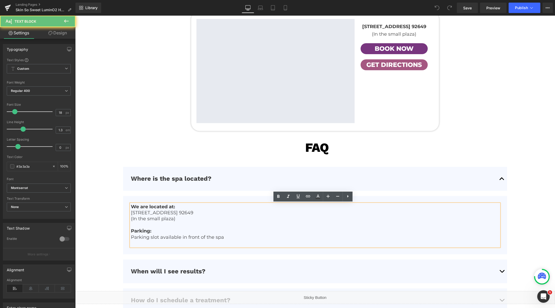
click at [182, 219] on p "(In the small plaza)" at bounding box center [315, 218] width 368 height 6
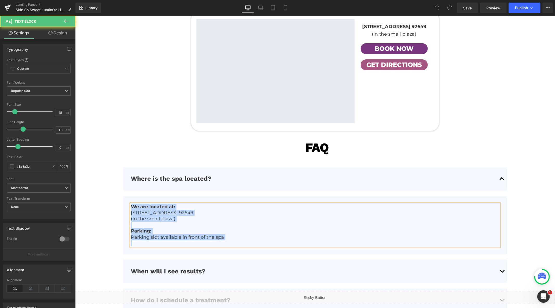
copy div "We are located at: [STREET_ADDRESS]. 92649 (In the small plaza) Parking: Parkin…"
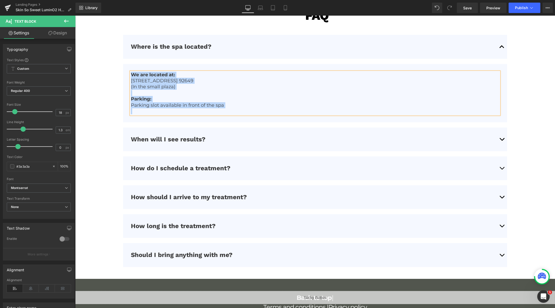
scroll to position [1993, 0]
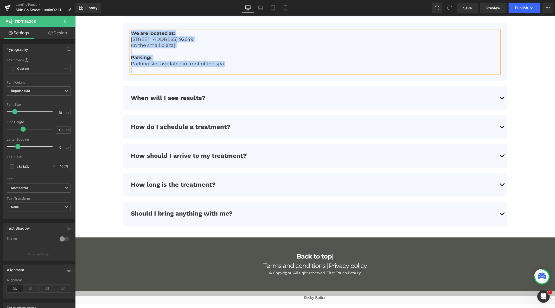
click at [498, 126] on button "button" at bounding box center [501, 127] width 10 height 24
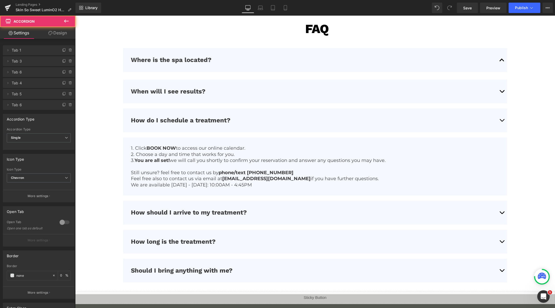
scroll to position [1935, 0]
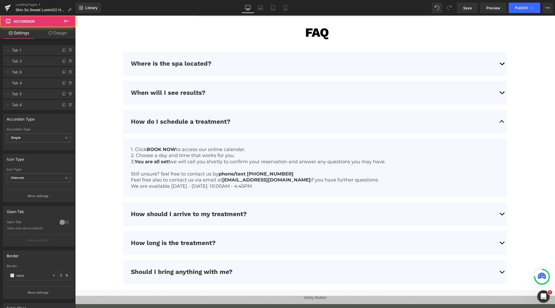
click at [263, 184] on p "We are available [DATE] - [DATE]: 10:00AM - 4:45PM" at bounding box center [315, 186] width 368 height 6
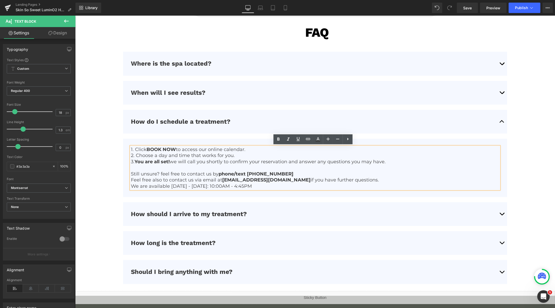
click at [258, 187] on p "We are available [DATE] - [DATE]: 10:00AM - 4:45PM" at bounding box center [315, 186] width 368 height 6
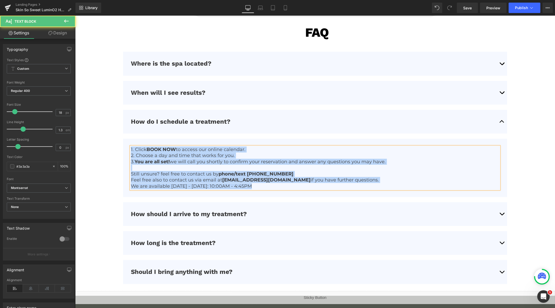
copy div "1. Click BOOK NOW to access our online calendar. 2. Choose a day and time that …"
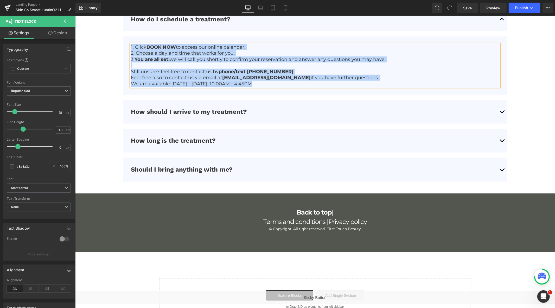
scroll to position [2057, 0]
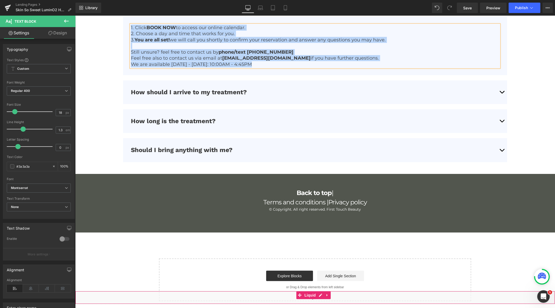
click at [320, 295] on div "Liquid" at bounding box center [314, 296] width 479 height 13
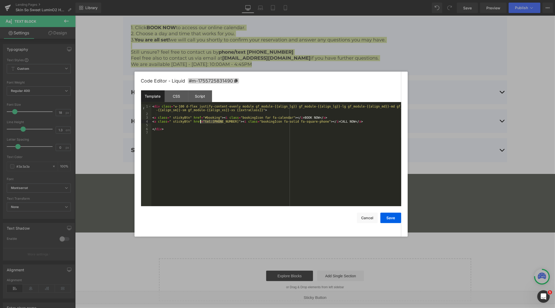
drag, startPoint x: 223, startPoint y: 122, endPoint x: 201, endPoint y: 123, distance: 22.4
click at [201, 123] on div "< div class = "w-100 d-flex justify-content-evenly module gf_module-{{align_lg}…" at bounding box center [276, 161] width 250 height 113
drag, startPoint x: 224, startPoint y: 122, endPoint x: 201, endPoint y: 122, distance: 23.2
click at [201, 122] on div "< div class = "w-100 d-flex justify-content-evenly module gf_module-{{align_lg}…" at bounding box center [276, 161] width 250 height 113
copy div "1. Click BOOK NOW to access our online calendar. 2. Choose a day and time that …"
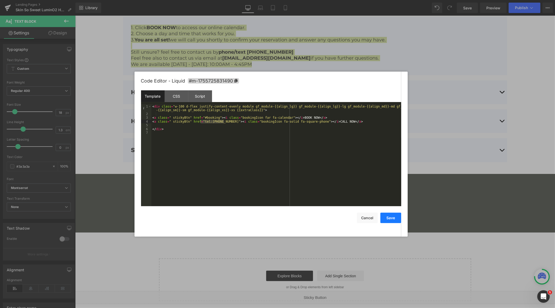
click at [386, 217] on button "Save" at bounding box center [390, 217] width 21 height 10
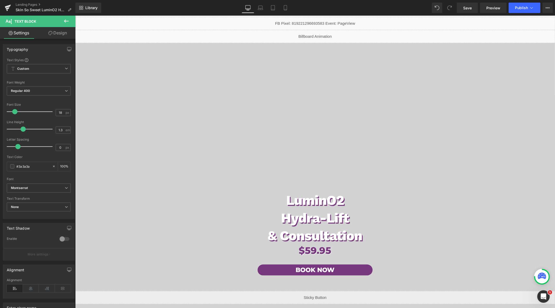
scroll to position [0, 0]
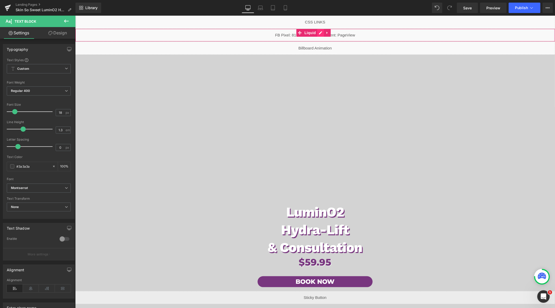
click at [321, 32] on div "Liquid" at bounding box center [314, 34] width 479 height 13
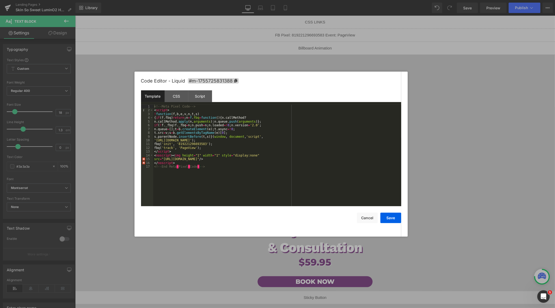
click at [264, 137] on div "<!-- Meta Pixel Code --> < script > ! function ( f , b , e , v , n , t , s ) { …" at bounding box center [277, 159] width 248 height 109
drag, startPoint x: 202, startPoint y: 145, endPoint x: 177, endPoint y: 145, distance: 24.7
click at [177, 145] on div "<!-- Meta Pixel Code --> < script > ! function ( f , b , e , v , n , t , s ) { …" at bounding box center [277, 159] width 248 height 109
click at [393, 217] on button "Save" at bounding box center [390, 217] width 21 height 10
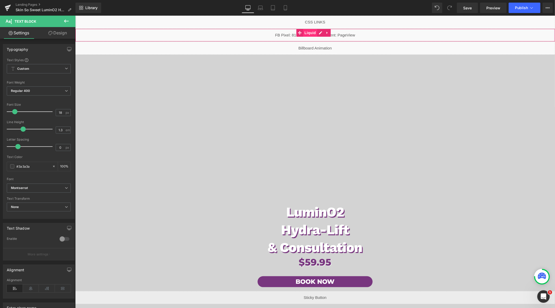
click at [307, 32] on span "Liquid" at bounding box center [310, 33] width 14 height 8
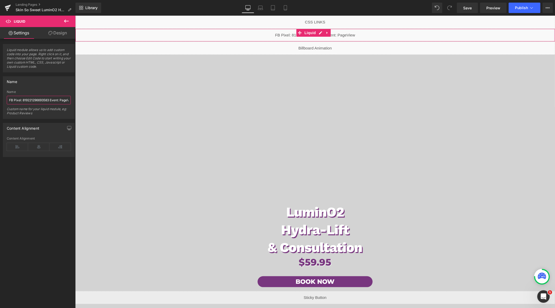
drag, startPoint x: 50, startPoint y: 101, endPoint x: 22, endPoint y: 100, distance: 27.8
click at [22, 100] on input "FB Pixel: 819221296693583 Event: PageView" at bounding box center [39, 100] width 64 height 9
paste input "540031443835405"
type input "FB Pixel: 540031443835405 Event: PageView"
click at [523, 9] on span "Publish" at bounding box center [520, 8] width 13 height 4
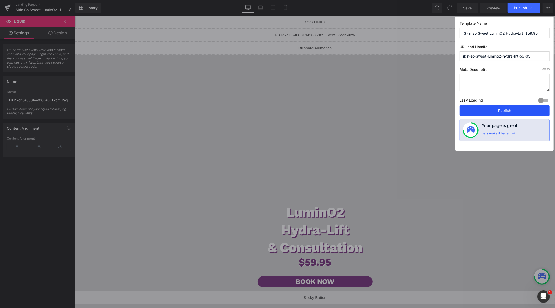
drag, startPoint x: 488, startPoint y: 111, endPoint x: 192, endPoint y: 49, distance: 302.8
click at [488, 111] on button "Publish" at bounding box center [504, 110] width 90 height 10
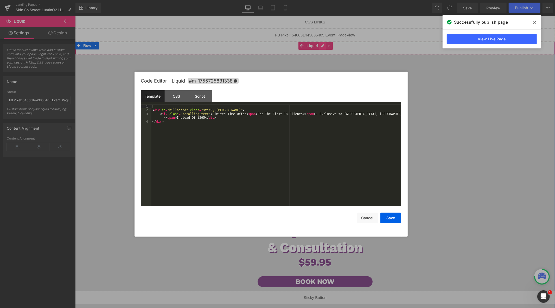
click at [319, 46] on div "Liquid" at bounding box center [314, 47] width 479 height 13
click at [193, 123] on div "< div id = "billboard" class = "sticky-[PERSON_NAME]" > < div class = "scrollin…" at bounding box center [276, 159] width 250 height 109
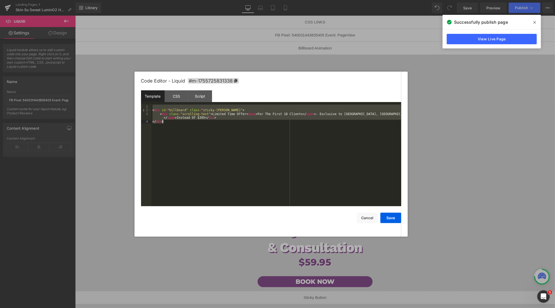
click at [240, 129] on div "< div id = "billboard" class = "sticky-[PERSON_NAME]" > < div class = "scrollin…" at bounding box center [276, 155] width 250 height 101
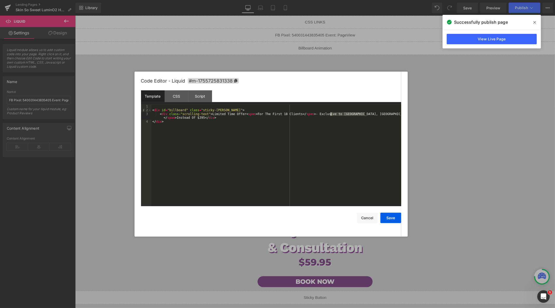
drag, startPoint x: 365, startPoint y: 115, endPoint x: 330, endPoint y: 115, distance: 35.1
click at [330, 115] on div "< div id = "billboard" class = "sticky-[PERSON_NAME]" > < div class = "scrollin…" at bounding box center [276, 159] width 250 height 109
